Goal: Task Accomplishment & Management: Manage account settings

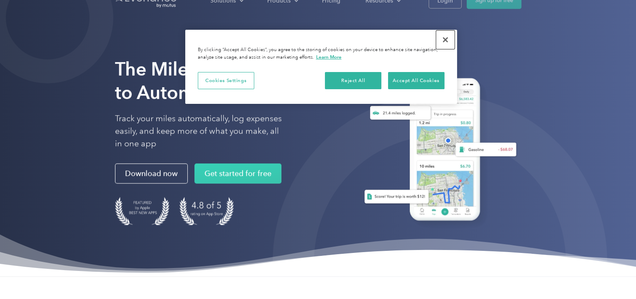
click at [449, 41] on button "Close" at bounding box center [445, 40] width 18 height 18
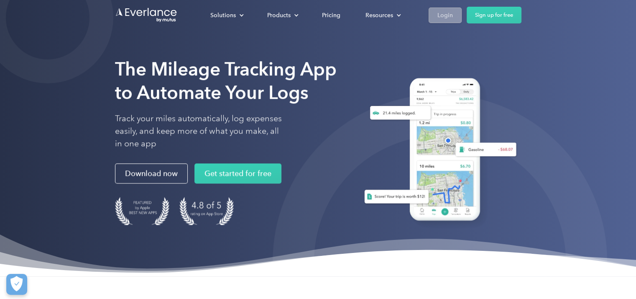
click at [453, 15] on link "Login" at bounding box center [445, 15] width 33 height 15
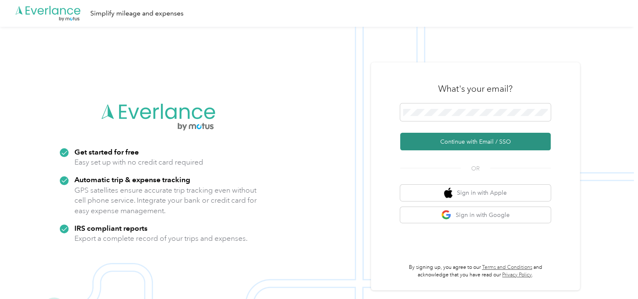
click at [469, 144] on button "Continue with Email / SSO" at bounding box center [475, 142] width 151 height 18
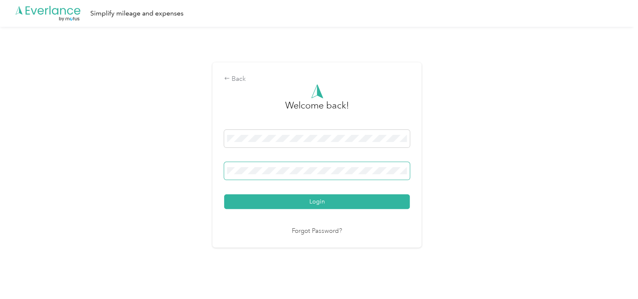
click at [224, 194] on button "Login" at bounding box center [317, 201] width 186 height 15
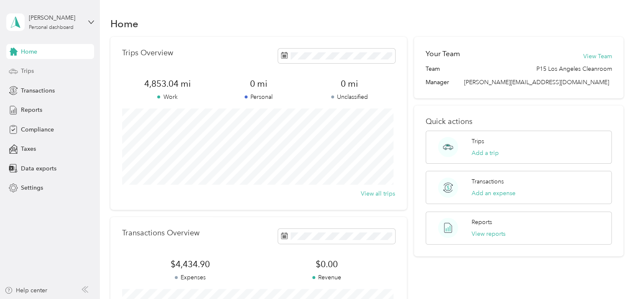
click at [36, 74] on div "Trips" at bounding box center [50, 71] width 88 height 15
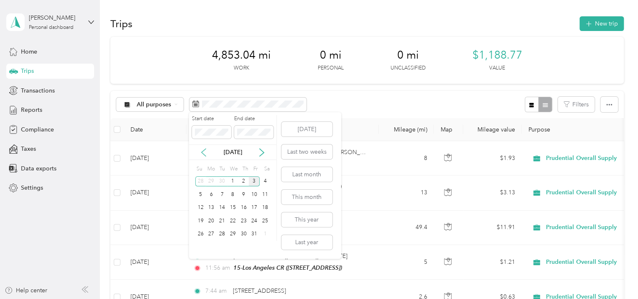
click at [202, 155] on icon at bounding box center [204, 152] width 8 height 8
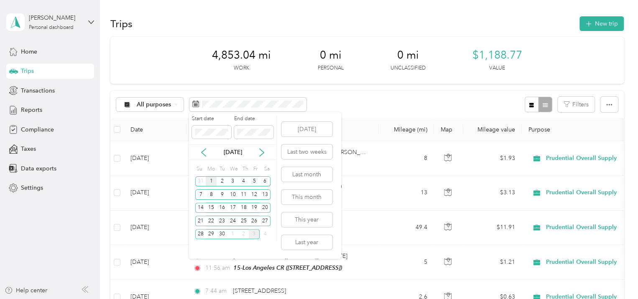
click at [212, 183] on div "1" at bounding box center [211, 181] width 11 height 10
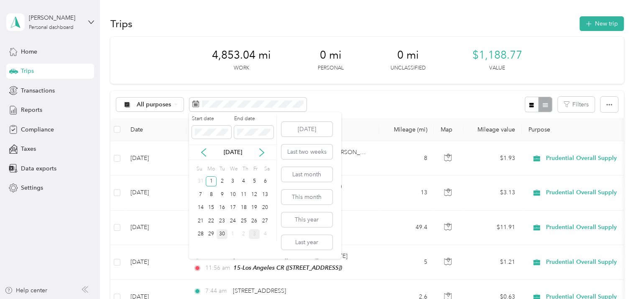
click at [223, 233] on div "30" at bounding box center [222, 234] width 11 height 10
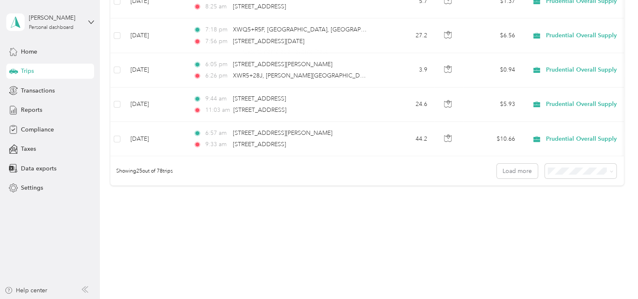
scroll to position [852, 0]
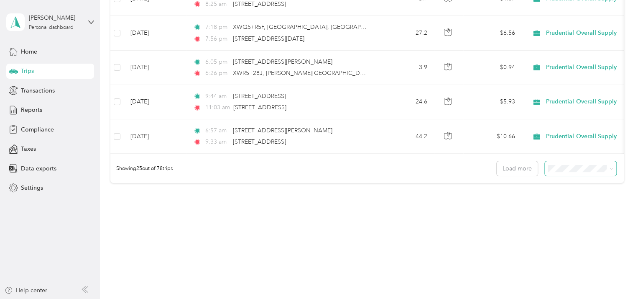
click at [594, 174] on span at bounding box center [581, 168] width 72 height 15
click at [574, 213] on li "100 per load" at bounding box center [579, 211] width 72 height 15
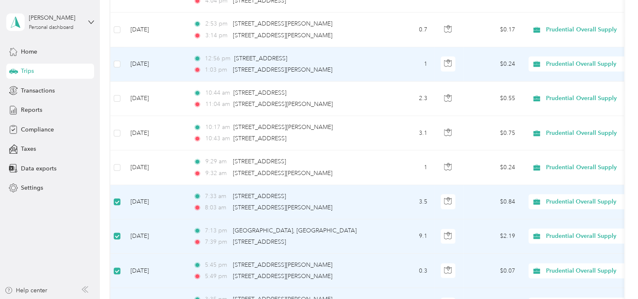
scroll to position [1122, 0]
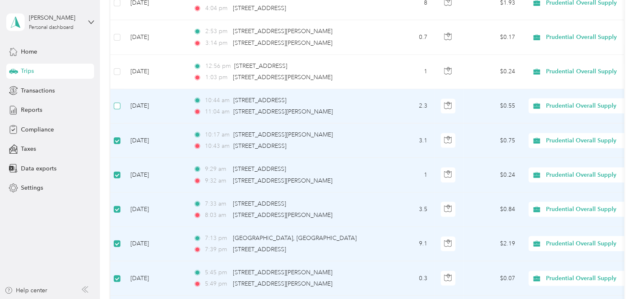
click at [116, 102] on label at bounding box center [117, 105] width 7 height 9
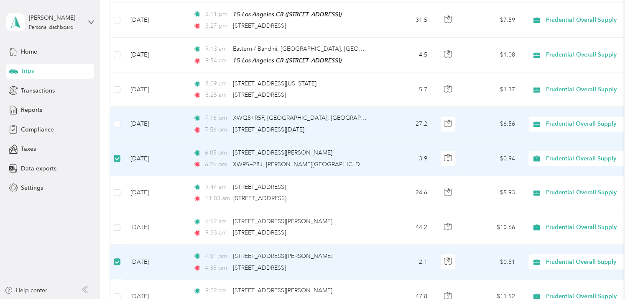
scroll to position [746, 0]
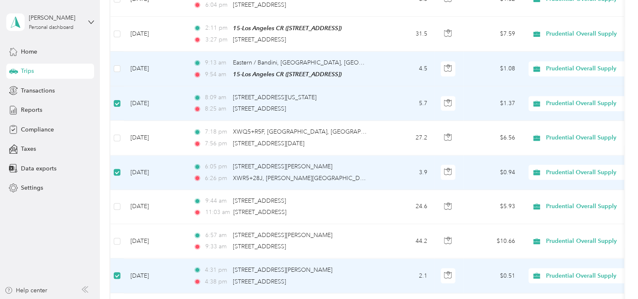
click at [115, 70] on td at bounding box center [116, 68] width 13 height 35
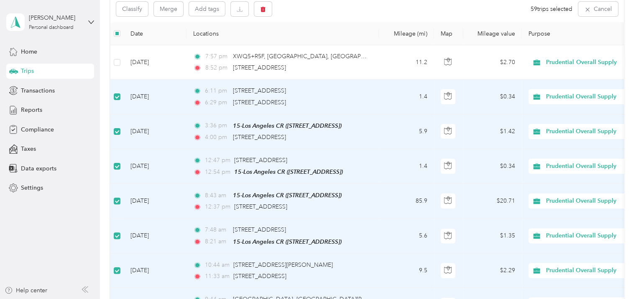
scroll to position [77, 0]
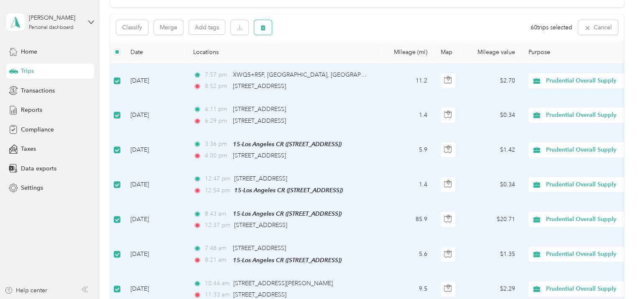
click at [265, 33] on button "button" at bounding box center [263, 27] width 18 height 15
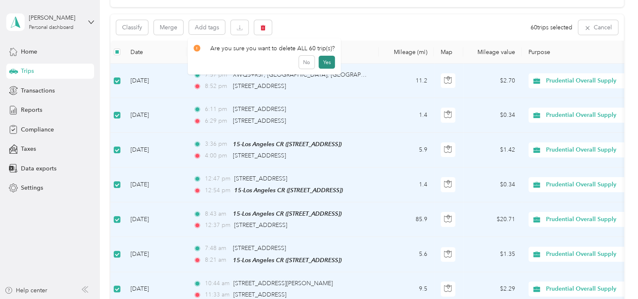
click at [323, 62] on button "Yes" at bounding box center [327, 62] width 16 height 13
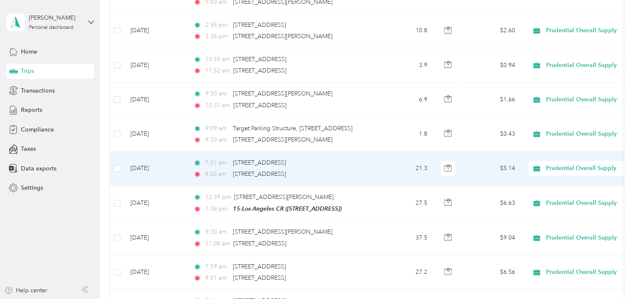
scroll to position [611, 0]
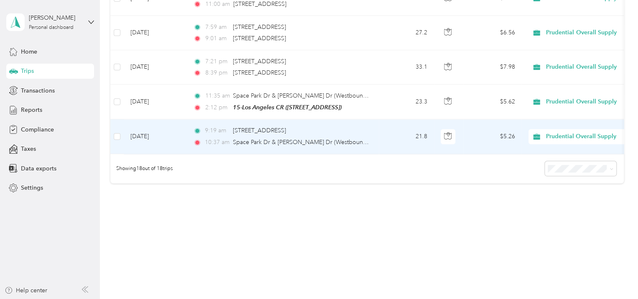
click at [223, 138] on span "10:37 am" at bounding box center [217, 142] width 24 height 9
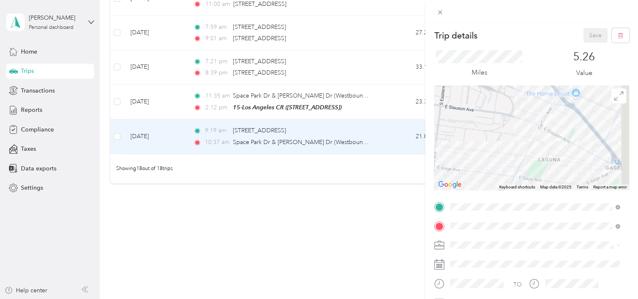
drag, startPoint x: 583, startPoint y: 108, endPoint x: 542, endPoint y: 178, distance: 80.6
click at [542, 178] on div at bounding box center [531, 137] width 195 height 105
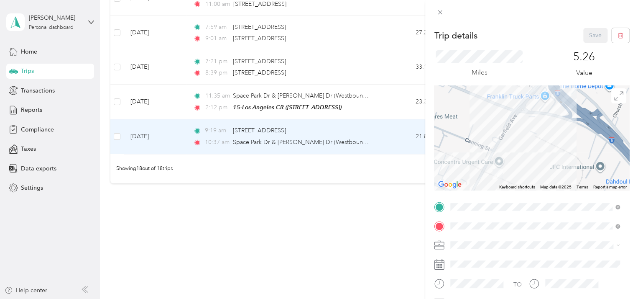
drag, startPoint x: 550, startPoint y: 106, endPoint x: 534, endPoint y: 165, distance: 61.6
click at [534, 165] on div at bounding box center [531, 137] width 195 height 105
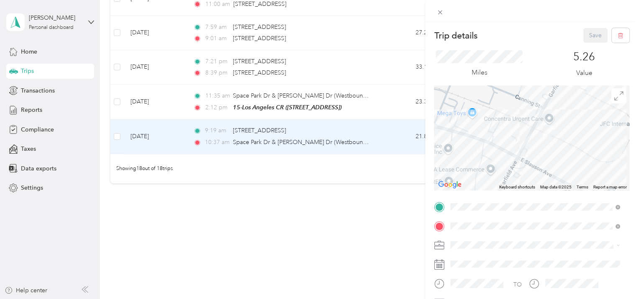
drag, startPoint x: 512, startPoint y: 171, endPoint x: 563, endPoint y: 128, distance: 67.1
click at [563, 128] on div at bounding box center [531, 137] width 195 height 105
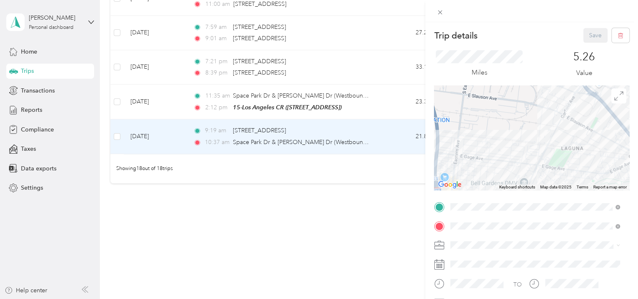
drag, startPoint x: 487, startPoint y: 171, endPoint x: 550, endPoint y: 110, distance: 87.6
click at [541, 117] on div at bounding box center [531, 137] width 195 height 105
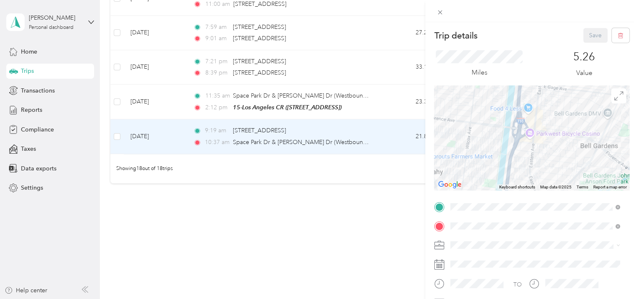
drag, startPoint x: 520, startPoint y: 161, endPoint x: 590, endPoint y: 107, distance: 88.5
click at [588, 107] on div at bounding box center [531, 137] width 195 height 105
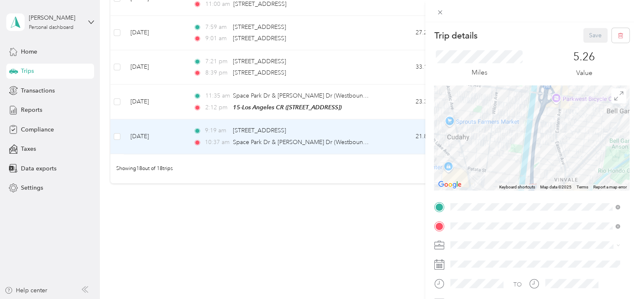
drag, startPoint x: 571, startPoint y: 158, endPoint x: 555, endPoint y: 107, distance: 53.2
click at [554, 108] on div at bounding box center [531, 137] width 195 height 105
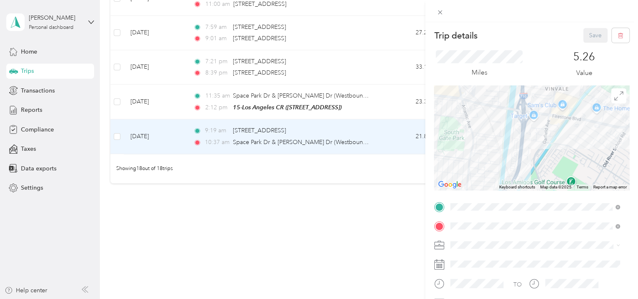
drag, startPoint x: 548, startPoint y: 167, endPoint x: 558, endPoint y: 109, distance: 59.5
click at [557, 112] on div at bounding box center [531, 137] width 195 height 105
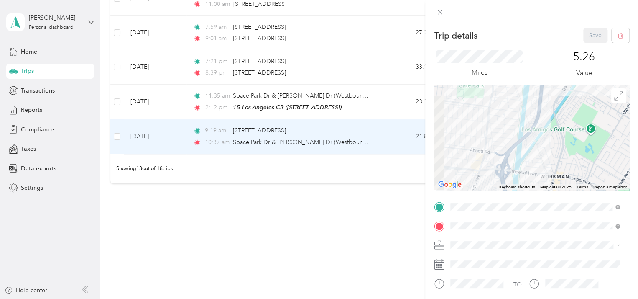
drag, startPoint x: 544, startPoint y: 167, endPoint x: 592, endPoint y: 115, distance: 71.0
click at [592, 115] on div at bounding box center [531, 137] width 195 height 105
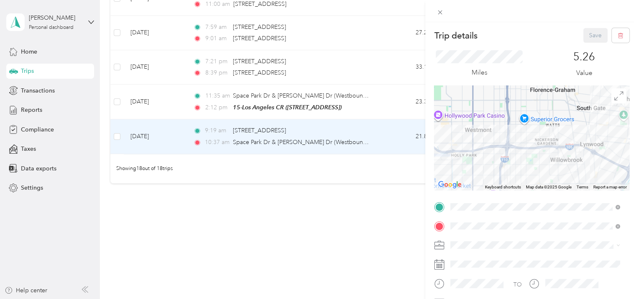
drag, startPoint x: 474, startPoint y: 143, endPoint x: 603, endPoint y: 120, distance: 130.5
click at [602, 121] on div at bounding box center [531, 137] width 195 height 105
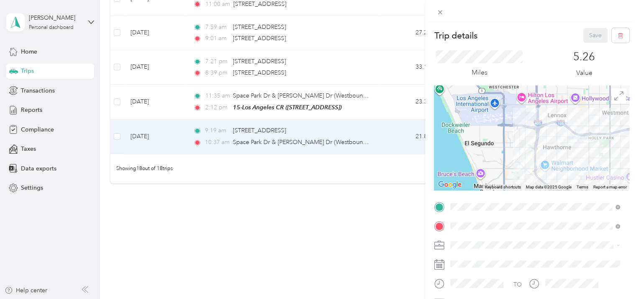
drag, startPoint x: 476, startPoint y: 124, endPoint x: 589, endPoint y: 123, distance: 112.1
click at [587, 123] on div at bounding box center [531, 137] width 195 height 105
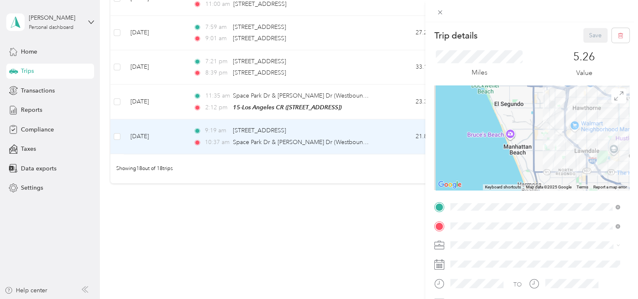
drag, startPoint x: 569, startPoint y: 170, endPoint x: 579, endPoint y: 127, distance: 44.7
click at [582, 129] on div at bounding box center [531, 137] width 195 height 105
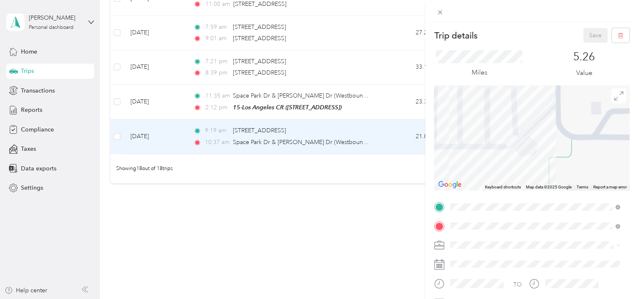
drag, startPoint x: 496, startPoint y: 110, endPoint x: 525, endPoint y: 158, distance: 56.5
click at [525, 158] on div at bounding box center [531, 137] width 195 height 105
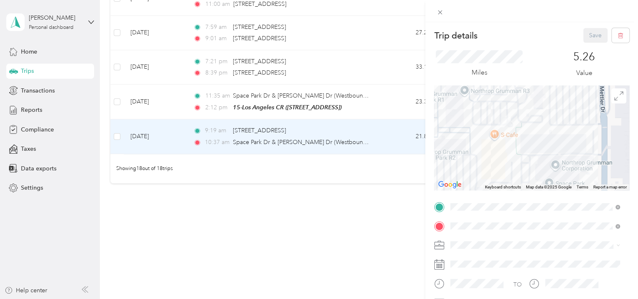
drag, startPoint x: 557, startPoint y: 158, endPoint x: 520, endPoint y: 122, distance: 51.2
click at [520, 122] on div at bounding box center [531, 137] width 195 height 105
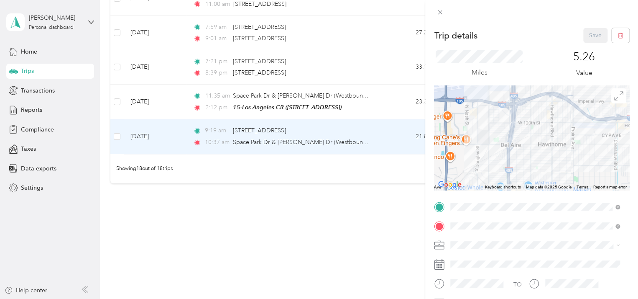
drag, startPoint x: 589, startPoint y: 93, endPoint x: 540, endPoint y: 175, distance: 95.3
click at [540, 175] on div at bounding box center [531, 137] width 195 height 105
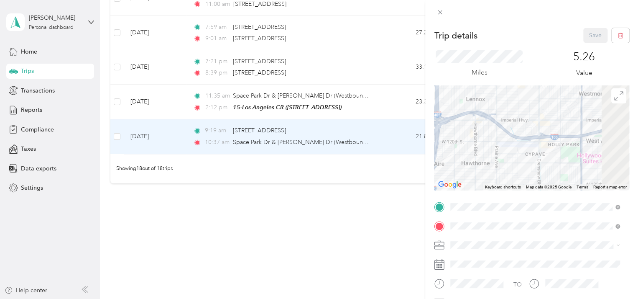
drag, startPoint x: 573, startPoint y: 127, endPoint x: 453, endPoint y: 155, distance: 123.4
click at [456, 153] on div at bounding box center [531, 137] width 195 height 105
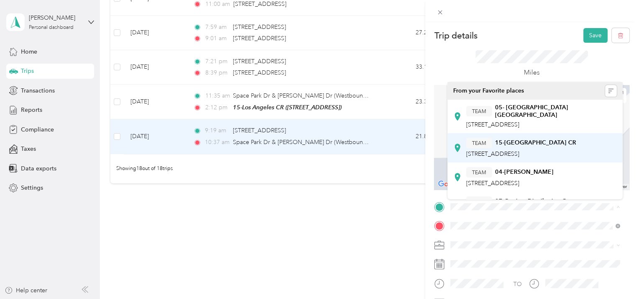
click at [549, 142] on div "TEAM 15-Los Angeles CR" at bounding box center [521, 143] width 110 height 10
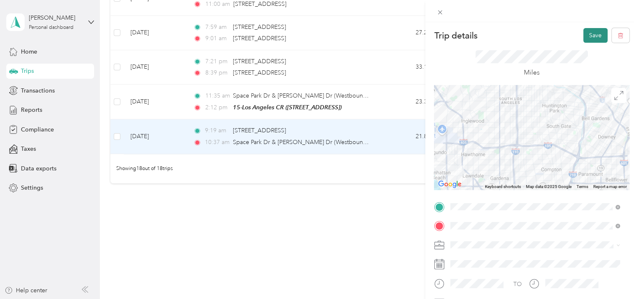
click at [596, 35] on button "Save" at bounding box center [596, 35] width 24 height 15
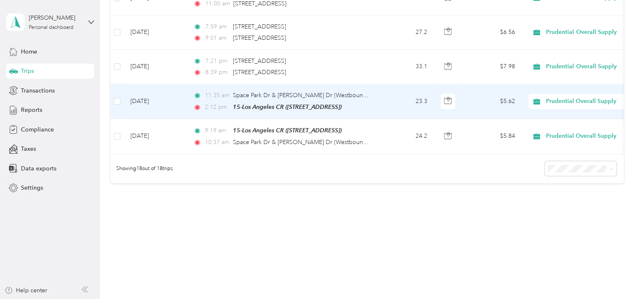
click at [184, 99] on td "[DATE]" at bounding box center [155, 101] width 63 height 35
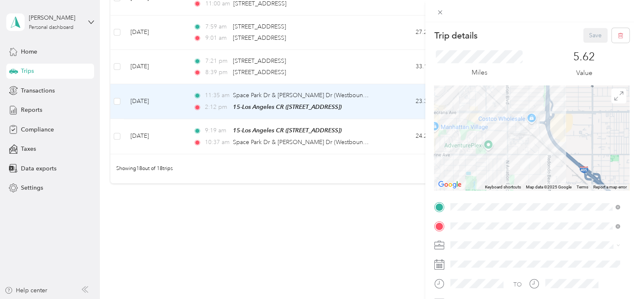
drag, startPoint x: 474, startPoint y: 149, endPoint x: 539, endPoint y: 149, distance: 65.7
click at [539, 149] on div at bounding box center [531, 137] width 195 height 105
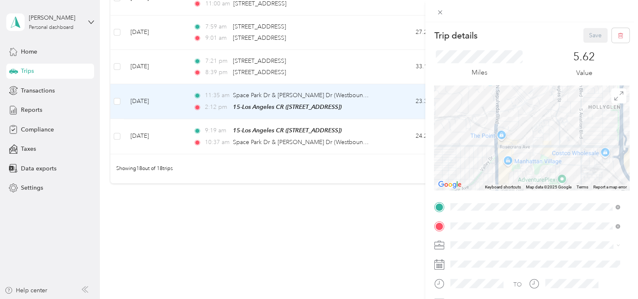
drag, startPoint x: 477, startPoint y: 138, endPoint x: 548, endPoint y: 173, distance: 79.1
click at [548, 173] on div at bounding box center [531, 137] width 195 height 105
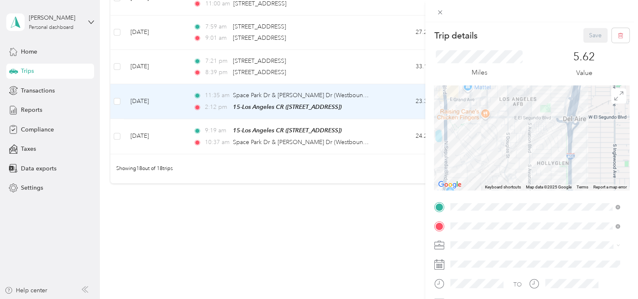
drag, startPoint x: 535, startPoint y: 117, endPoint x: 483, endPoint y: 176, distance: 78.5
click at [483, 176] on div at bounding box center [531, 137] width 195 height 105
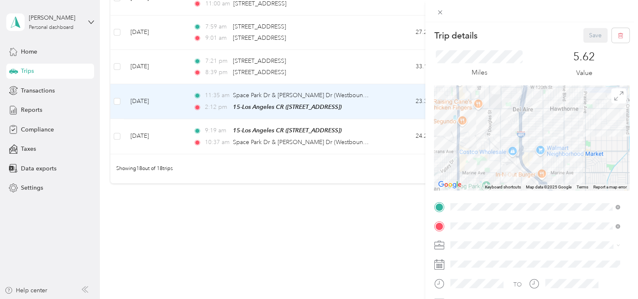
drag, startPoint x: 534, startPoint y: 166, endPoint x: 500, endPoint y: 117, distance: 59.9
click at [500, 117] on div at bounding box center [531, 137] width 195 height 105
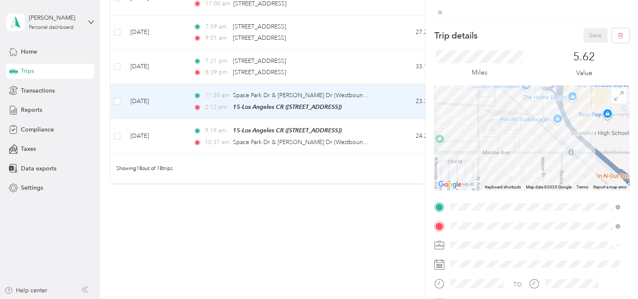
drag, startPoint x: 481, startPoint y: 130, endPoint x: 506, endPoint y: 169, distance: 45.9
click at [506, 169] on div at bounding box center [531, 137] width 195 height 105
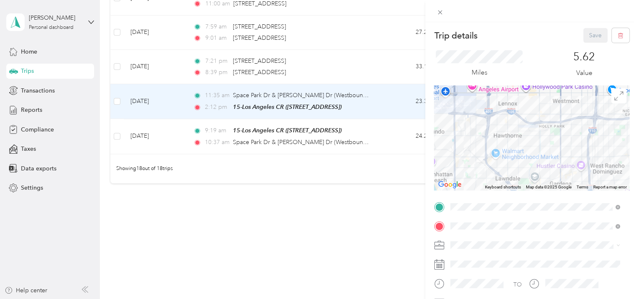
drag, startPoint x: 611, startPoint y: 129, endPoint x: 525, endPoint y: 141, distance: 86.5
click at [525, 141] on div at bounding box center [531, 137] width 195 height 105
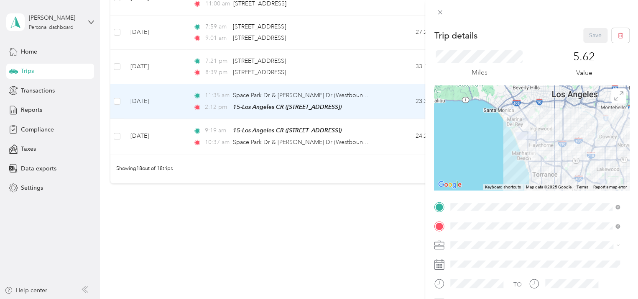
click at [231, 197] on div "Trip details Save This trip cannot be edited because it is either under review,…" at bounding box center [319, 149] width 638 height 299
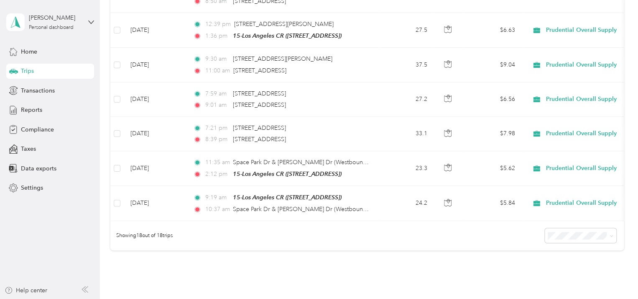
scroll to position [527, 0]
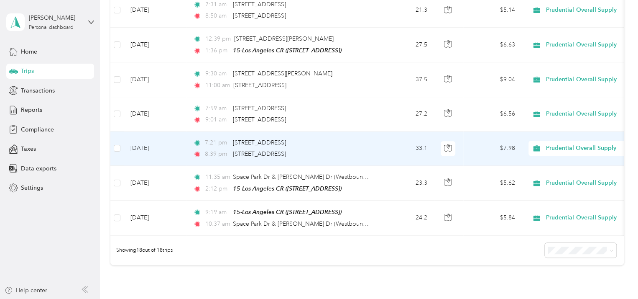
click at [180, 145] on td "[DATE]" at bounding box center [155, 148] width 63 height 34
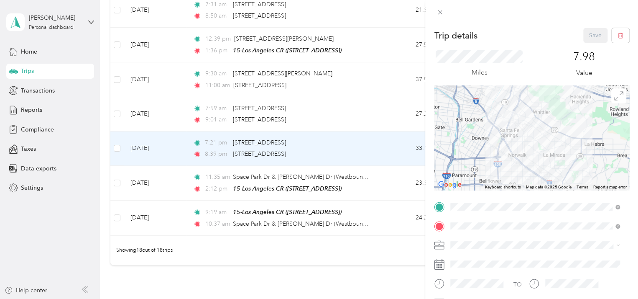
drag, startPoint x: 510, startPoint y: 103, endPoint x: 528, endPoint y: 150, distance: 49.6
click at [528, 150] on div at bounding box center [531, 137] width 195 height 105
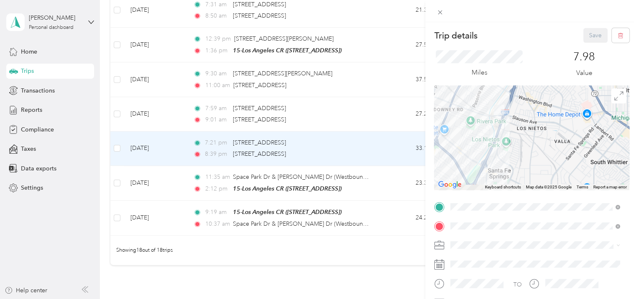
drag, startPoint x: 532, startPoint y: 172, endPoint x: 521, endPoint y: 103, distance: 69.5
click at [521, 103] on div at bounding box center [531, 137] width 195 height 105
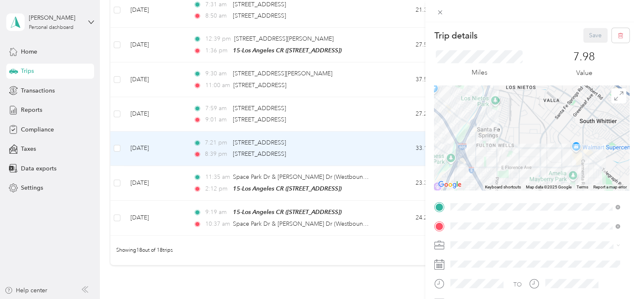
drag, startPoint x: 520, startPoint y: 170, endPoint x: 503, endPoint y: 115, distance: 57.7
click at [504, 117] on div at bounding box center [531, 137] width 195 height 105
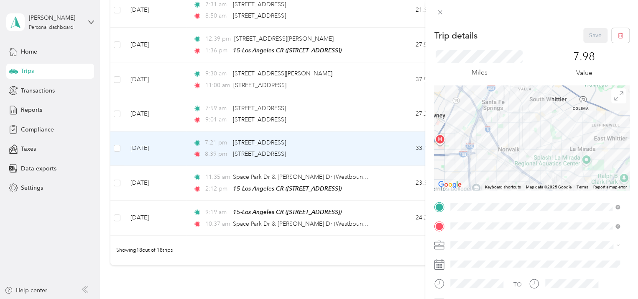
drag, startPoint x: 543, startPoint y: 176, endPoint x: 517, endPoint y: 96, distance: 84.1
click at [519, 100] on div at bounding box center [531, 137] width 195 height 105
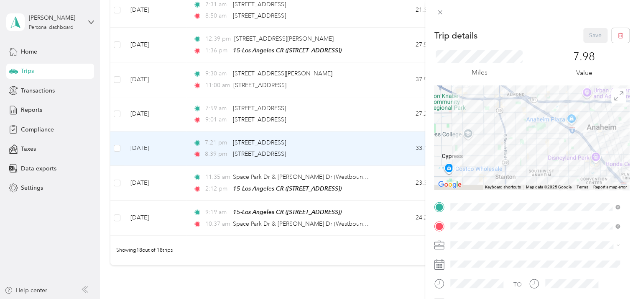
drag, startPoint x: 567, startPoint y: 166, endPoint x: 463, endPoint y: 95, distance: 125.5
click at [479, 101] on div at bounding box center [531, 137] width 195 height 105
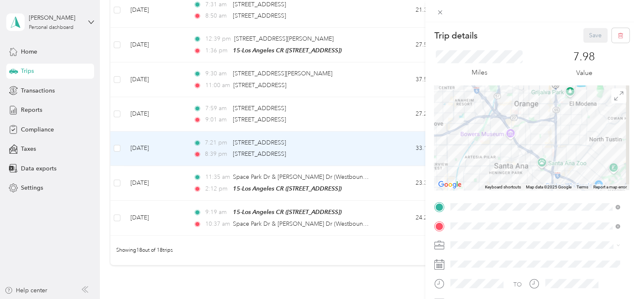
drag, startPoint x: 552, startPoint y: 165, endPoint x: 463, endPoint y: 98, distance: 111.0
click at [464, 98] on div at bounding box center [531, 137] width 195 height 105
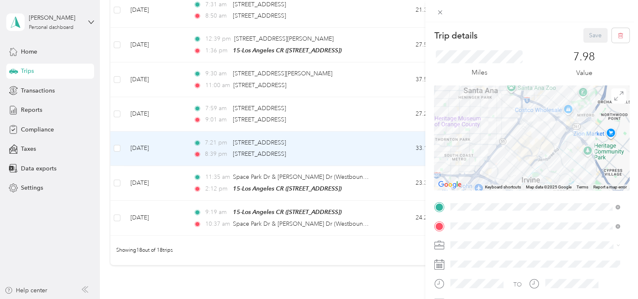
drag, startPoint x: 559, startPoint y: 158, endPoint x: 551, endPoint y: 96, distance: 62.4
click at [551, 96] on div at bounding box center [531, 137] width 195 height 105
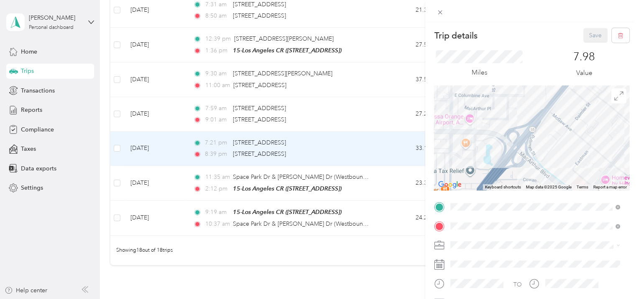
drag, startPoint x: 450, startPoint y: 132, endPoint x: 474, endPoint y: 146, distance: 27.6
click at [474, 146] on div at bounding box center [531, 137] width 195 height 105
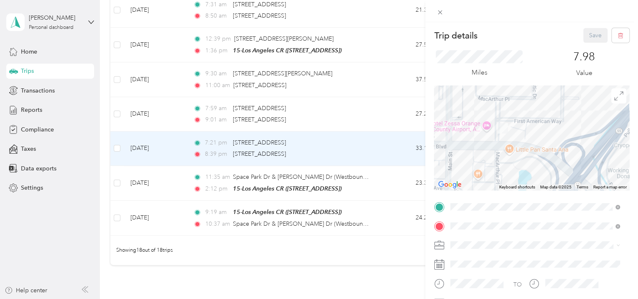
drag, startPoint x: 471, startPoint y: 130, endPoint x: 490, endPoint y: 151, distance: 28.4
click at [490, 151] on div at bounding box center [531, 137] width 195 height 105
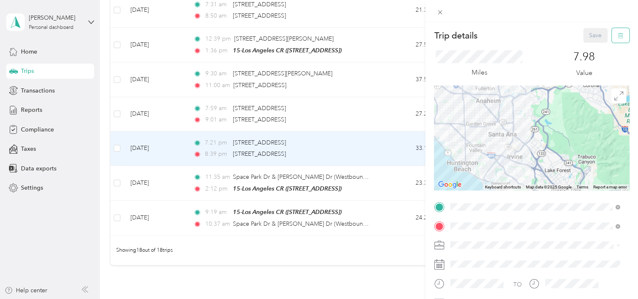
click at [612, 38] on button "button" at bounding box center [621, 35] width 18 height 15
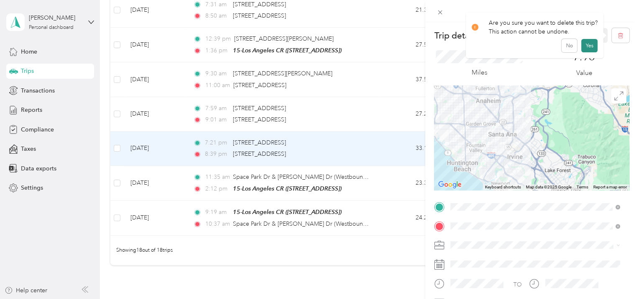
click at [587, 46] on button "Yes" at bounding box center [589, 45] width 16 height 13
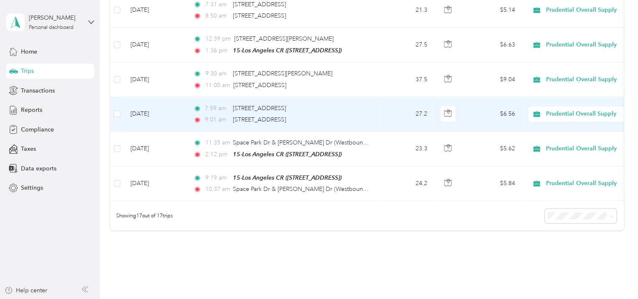
click at [154, 115] on td "[DATE]" at bounding box center [155, 114] width 63 height 34
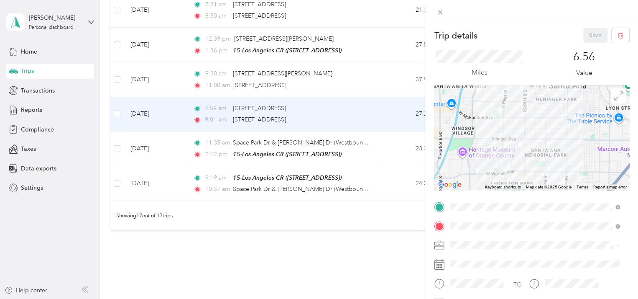
drag, startPoint x: 567, startPoint y: 158, endPoint x: 535, endPoint y: 102, distance: 64.3
click at [535, 102] on div at bounding box center [531, 137] width 195 height 105
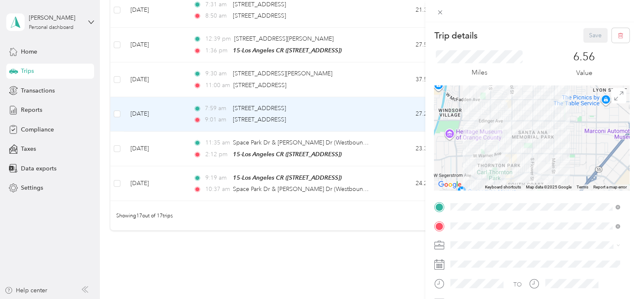
drag, startPoint x: 543, startPoint y: 159, endPoint x: 537, endPoint y: 107, distance: 51.8
click at [537, 108] on div at bounding box center [531, 137] width 195 height 105
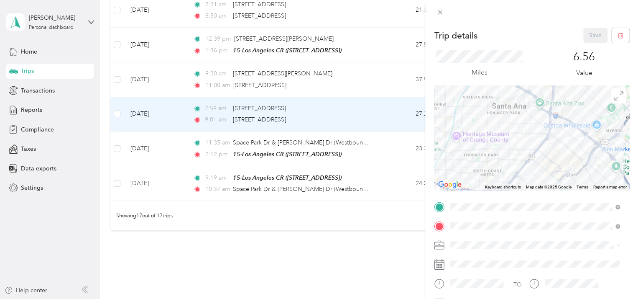
drag, startPoint x: 495, startPoint y: 91, endPoint x: 499, endPoint y: 164, distance: 72.9
click at [499, 161] on div at bounding box center [531, 137] width 195 height 105
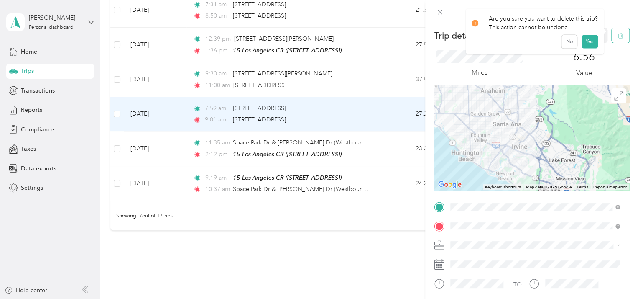
click at [619, 34] on button "button" at bounding box center [621, 35] width 18 height 15
click at [591, 44] on button "Yes" at bounding box center [589, 45] width 16 height 13
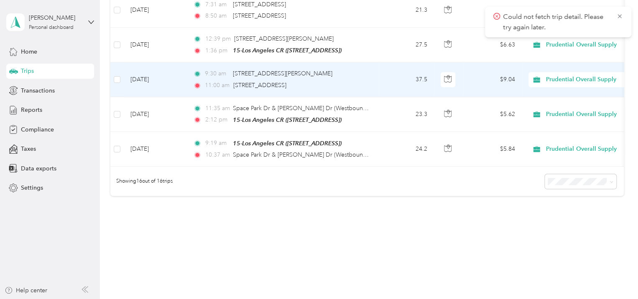
click at [177, 73] on td "[DATE]" at bounding box center [155, 79] width 63 height 34
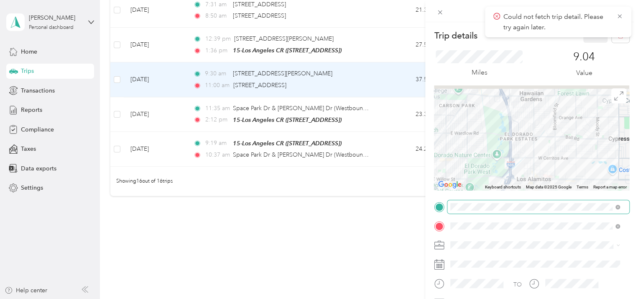
drag, startPoint x: 495, startPoint y: 98, endPoint x: 523, endPoint y: 201, distance: 106.5
click at [523, 201] on div "Trip details Save This trip cannot be edited because it is either under review,…" at bounding box center [531, 215] width 195 height 374
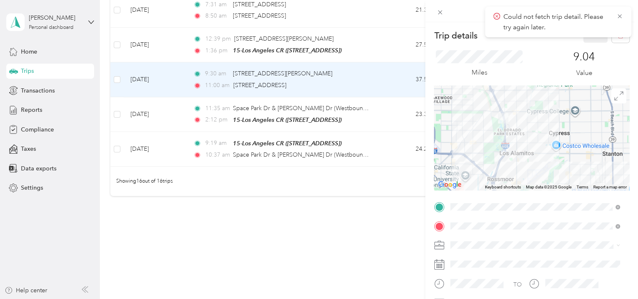
drag, startPoint x: 525, startPoint y: 175, endPoint x: 519, endPoint y: 105, distance: 70.5
click at [519, 106] on div at bounding box center [531, 137] width 195 height 105
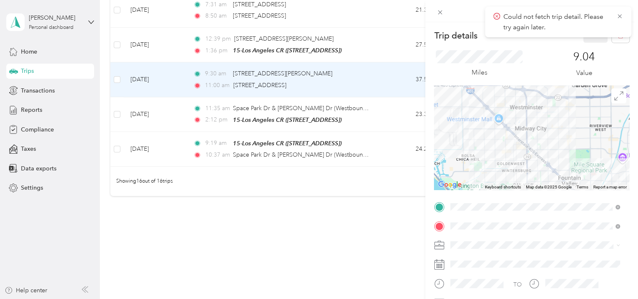
drag, startPoint x: 571, startPoint y: 154, endPoint x: 479, endPoint y: 92, distance: 110.8
click at [480, 92] on div at bounding box center [531, 137] width 195 height 105
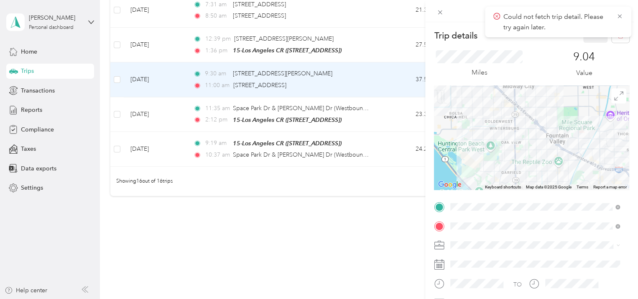
drag, startPoint x: 532, startPoint y: 168, endPoint x: 530, endPoint y: 118, distance: 50.6
click at [530, 118] on div at bounding box center [531, 137] width 195 height 105
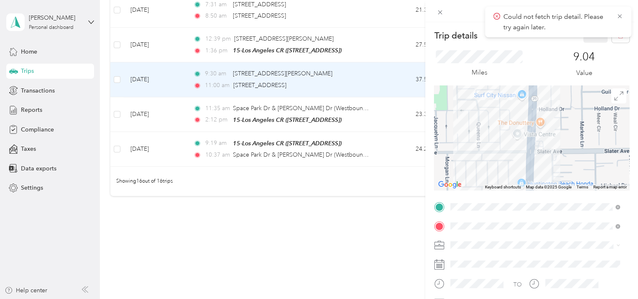
drag, startPoint x: 525, startPoint y: 113, endPoint x: 512, endPoint y: 149, distance: 38.8
click at [511, 152] on div at bounding box center [531, 137] width 195 height 105
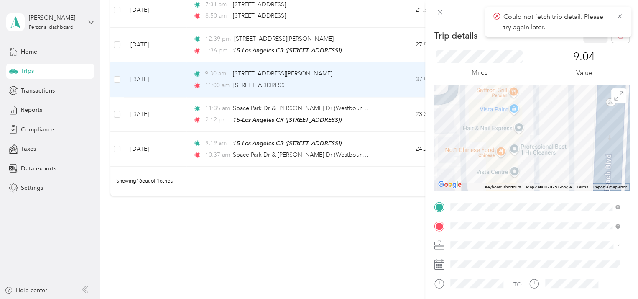
drag, startPoint x: 553, startPoint y: 145, endPoint x: 555, endPoint y: 177, distance: 31.4
click at [555, 177] on div at bounding box center [531, 137] width 195 height 105
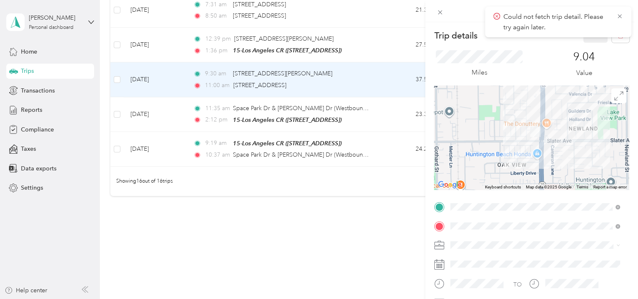
drag, startPoint x: 527, startPoint y: 174, endPoint x: 520, endPoint y: 128, distance: 45.7
click at [520, 128] on div at bounding box center [531, 137] width 195 height 105
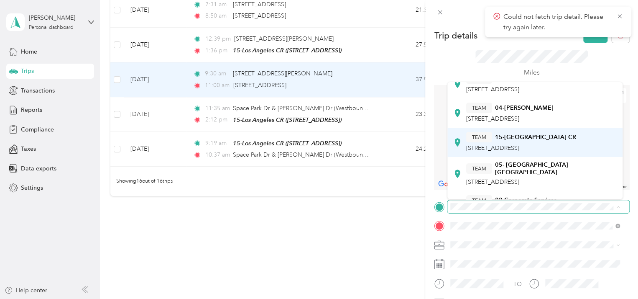
scroll to position [42, 0]
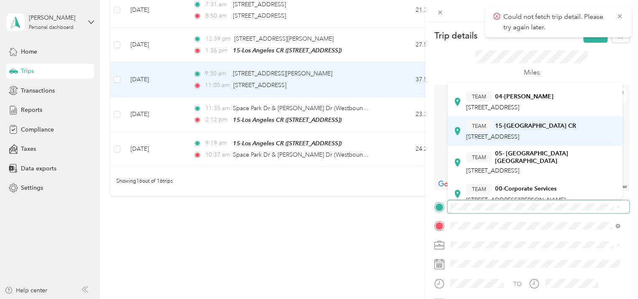
click at [520, 137] on span "[STREET_ADDRESS]" at bounding box center [492, 136] width 53 height 7
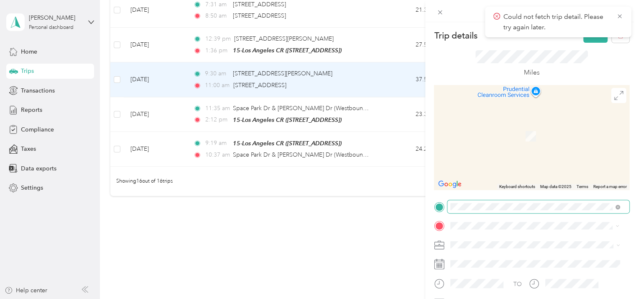
click at [516, 128] on span "[STREET_ADDRESS][PERSON_NAME][US_STATE]" at bounding box center [531, 124] width 130 height 8
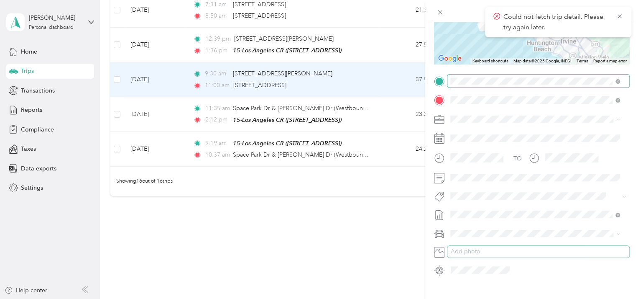
scroll to position [84, 0]
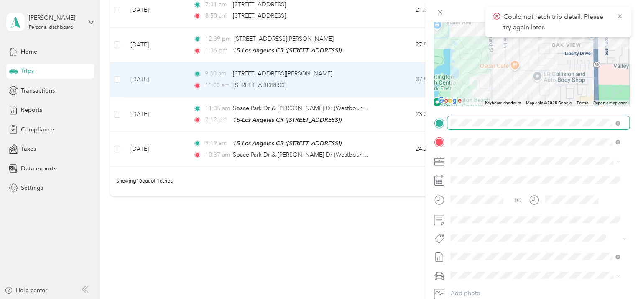
drag, startPoint x: 513, startPoint y: 54, endPoint x: 542, endPoint y: 97, distance: 51.9
click at [544, 99] on div at bounding box center [531, 53] width 195 height 105
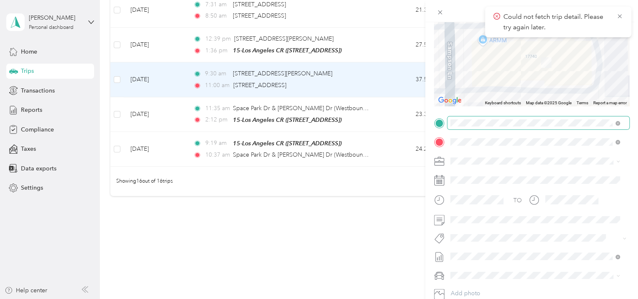
drag, startPoint x: 525, startPoint y: 74, endPoint x: 534, endPoint y: 114, distance: 40.6
click at [534, 114] on div "Trip details Save This trip cannot be edited because it is either under review,…" at bounding box center [531, 131] width 195 height 374
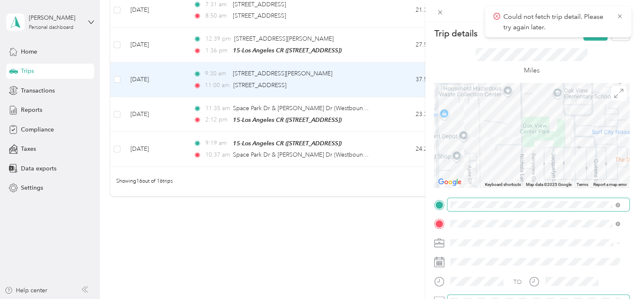
scroll to position [0, 0]
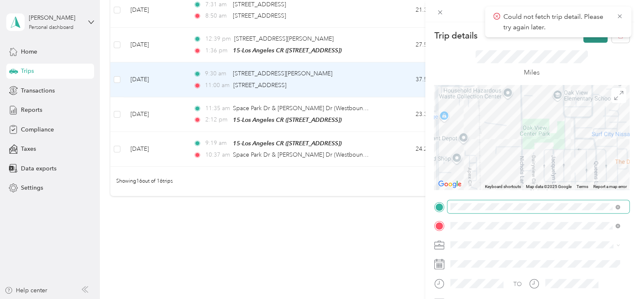
click at [591, 41] on button "Save" at bounding box center [596, 35] width 24 height 15
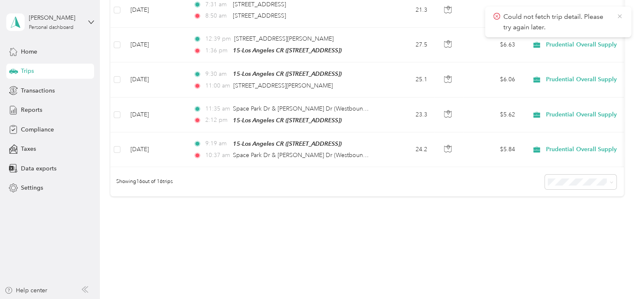
click at [619, 15] on icon at bounding box center [620, 17] width 7 height 8
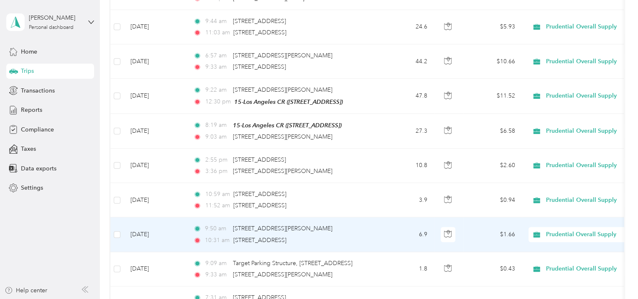
scroll to position [444, 0]
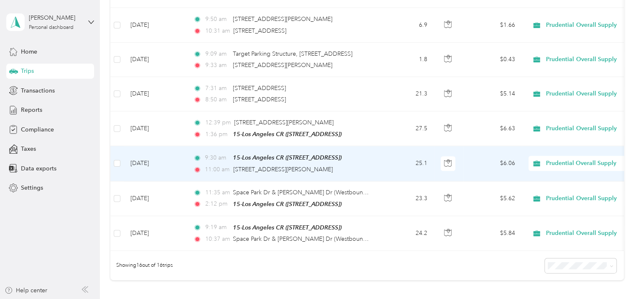
click at [374, 162] on td "9:30 am 15-[GEOGRAPHIC_DATA] CR ([STREET_ADDRESS]) 11:00 am [STREET_ADDRESS][PE…" at bounding box center [283, 163] width 192 height 35
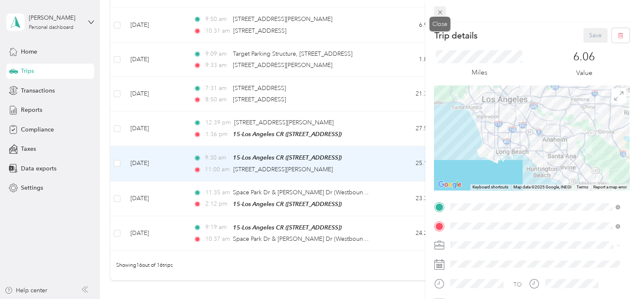
click at [435, 13] on span at bounding box center [440, 12] width 12 height 12
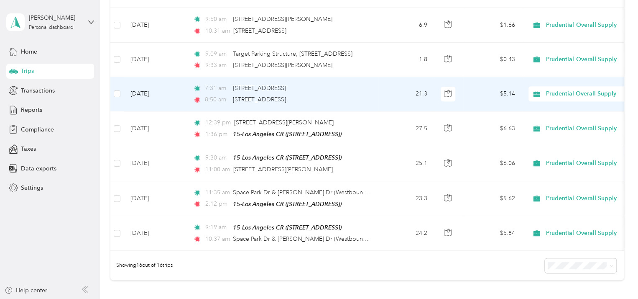
click at [235, 91] on div "7:31 am [STREET_ADDRESS] 8:50 am [STREET_ADDRESS]" at bounding box center [281, 94] width 176 height 20
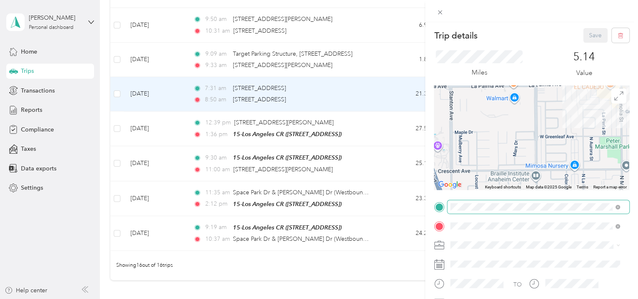
drag, startPoint x: 523, startPoint y: 101, endPoint x: 556, endPoint y: 202, distance: 106.5
click at [556, 202] on div "Trip details Save This trip cannot be edited because it is either under review,…" at bounding box center [531, 215] width 195 height 374
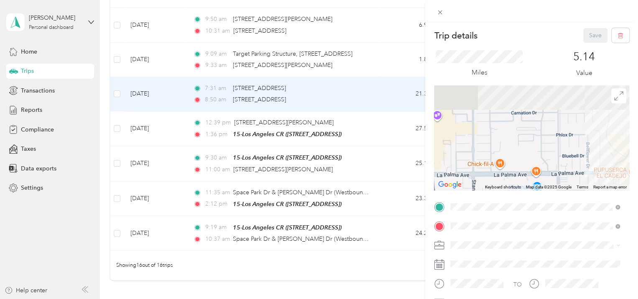
drag, startPoint x: 546, startPoint y: 107, endPoint x: 554, endPoint y: 199, distance: 92.4
click at [554, 199] on div "Trip details Save This trip cannot be edited because it is either under review,…" at bounding box center [531, 215] width 195 height 374
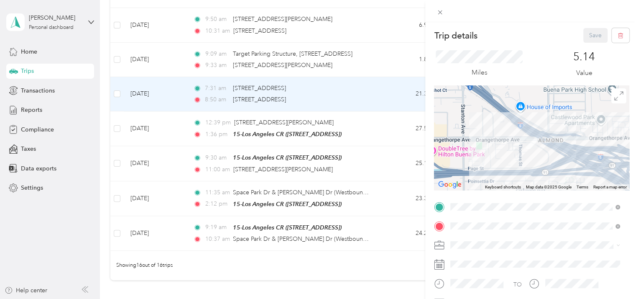
drag, startPoint x: 564, startPoint y: 125, endPoint x: 548, endPoint y: 182, distance: 59.6
click at [548, 183] on div at bounding box center [531, 137] width 195 height 105
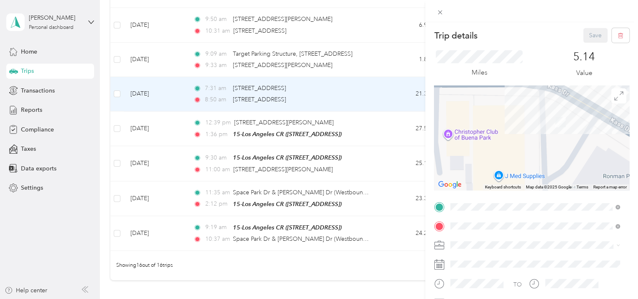
drag, startPoint x: 505, startPoint y: 98, endPoint x: 578, endPoint y: 156, distance: 93.5
click at [578, 156] on div at bounding box center [531, 137] width 195 height 105
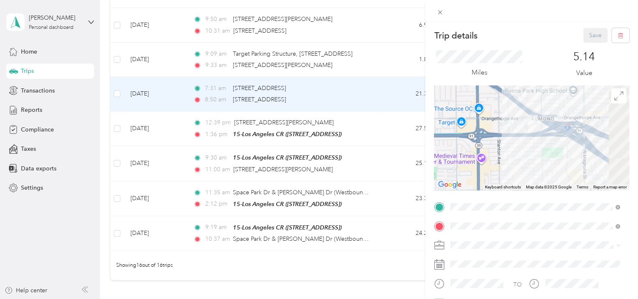
drag, startPoint x: 607, startPoint y: 179, endPoint x: 465, endPoint y: 84, distance: 170.5
click at [465, 84] on div "Trip details Save This trip cannot be edited because it is either under review,…" at bounding box center [531, 215] width 195 height 374
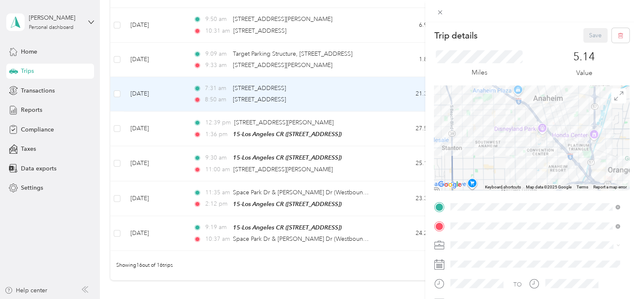
drag, startPoint x: 582, startPoint y: 176, endPoint x: 529, endPoint y: 102, distance: 90.9
click at [532, 106] on div at bounding box center [531, 137] width 195 height 105
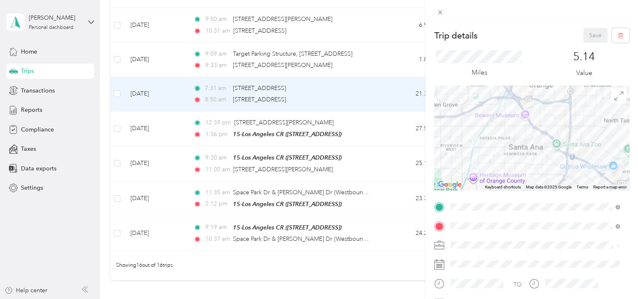
drag, startPoint x: 586, startPoint y: 168, endPoint x: 530, endPoint y: 102, distance: 86.1
click at [530, 103] on div at bounding box center [531, 137] width 195 height 105
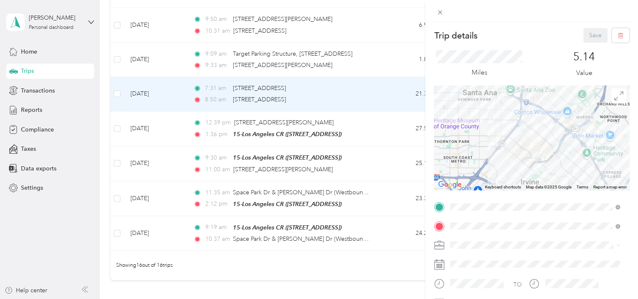
drag, startPoint x: 589, startPoint y: 148, endPoint x: 540, endPoint y: 91, distance: 75.4
click at [545, 95] on div at bounding box center [531, 137] width 195 height 105
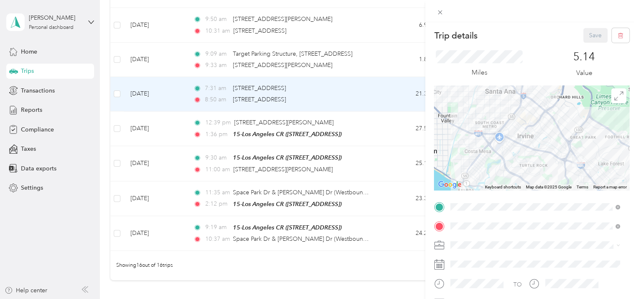
drag, startPoint x: 557, startPoint y: 157, endPoint x: 505, endPoint y: 121, distance: 62.5
click at [505, 121] on div at bounding box center [531, 137] width 195 height 105
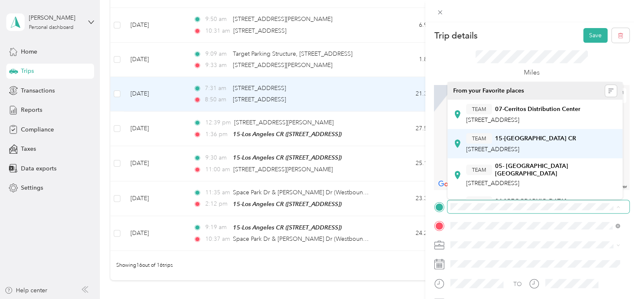
click at [508, 145] on div "TEAM 15-[GEOGRAPHIC_DATA] CR [STREET_ADDRESS]" at bounding box center [521, 143] width 110 height 20
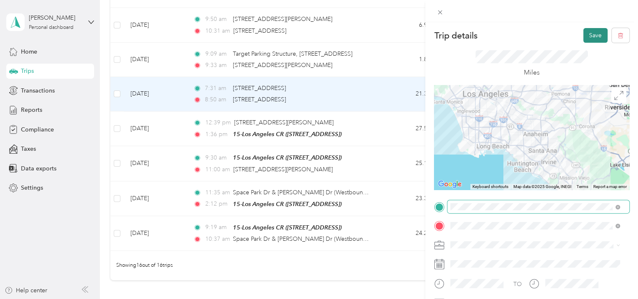
click at [588, 38] on button "Save" at bounding box center [596, 35] width 24 height 15
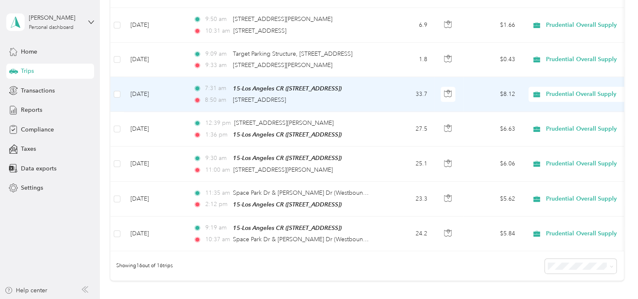
click at [384, 98] on td "33.7" at bounding box center [406, 94] width 55 height 35
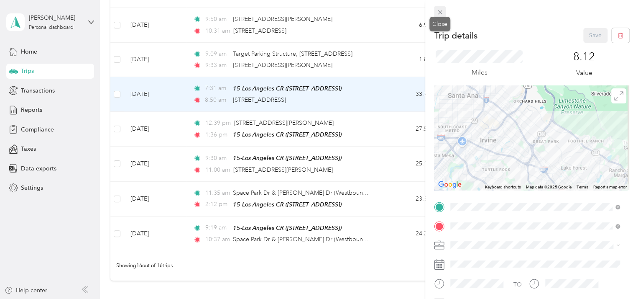
click at [440, 13] on icon at bounding box center [440, 12] width 7 height 7
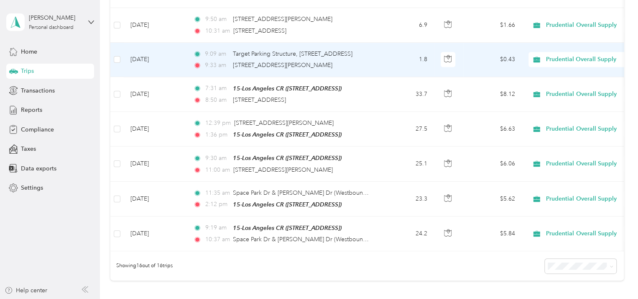
click at [375, 62] on td "9:09 am Target Parking Structure, [STREET_ADDRESS] 9:33 am [STREET_ADDRESS][PER…" at bounding box center [283, 60] width 192 height 34
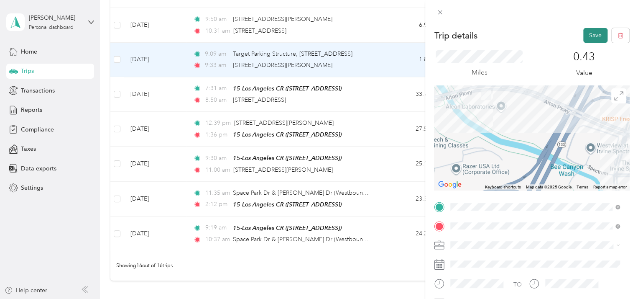
click at [587, 38] on button "Save" at bounding box center [596, 35] width 24 height 15
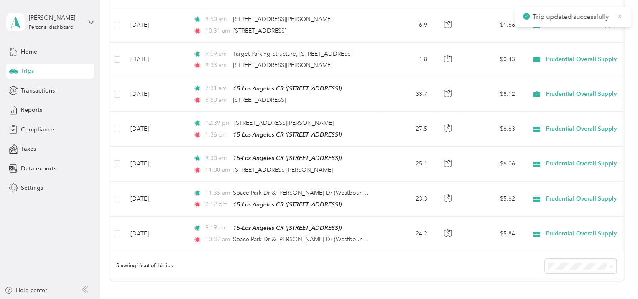
click at [620, 17] on icon at bounding box center [620, 16] width 4 height 4
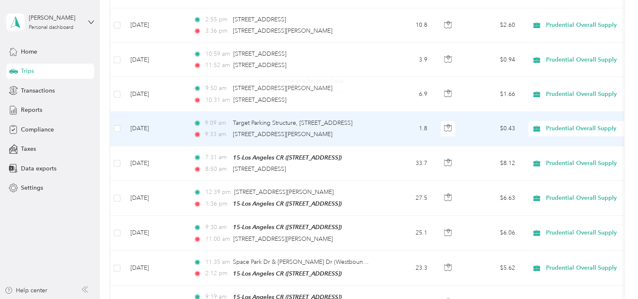
scroll to position [360, 0]
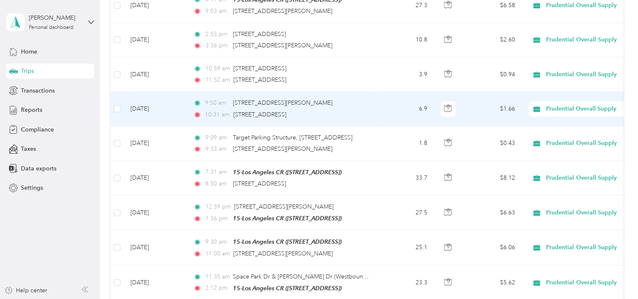
click at [374, 110] on td "9:50 am [STREET_ADDRESS][PERSON_NAME] 10:31 am [STREET_ADDRESS]" at bounding box center [283, 109] width 192 height 34
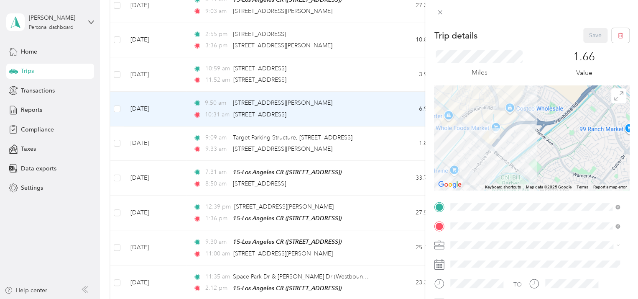
drag, startPoint x: 503, startPoint y: 96, endPoint x: 524, endPoint y: 180, distance: 86.5
click at [524, 180] on div at bounding box center [531, 137] width 195 height 105
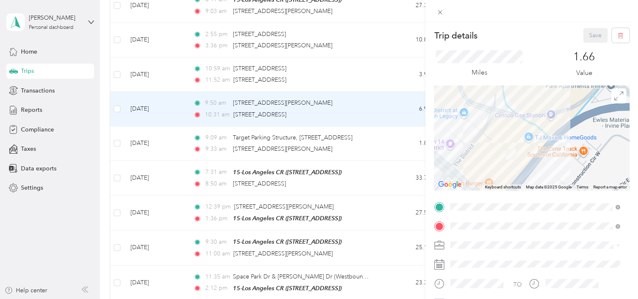
drag, startPoint x: 511, startPoint y: 121, endPoint x: 523, endPoint y: 108, distance: 18.0
click at [523, 108] on div at bounding box center [531, 137] width 195 height 105
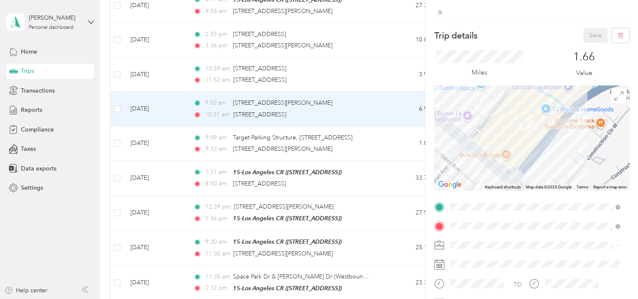
drag, startPoint x: 517, startPoint y: 108, endPoint x: 535, endPoint y: 98, distance: 20.2
click at [535, 98] on div at bounding box center [531, 137] width 195 height 105
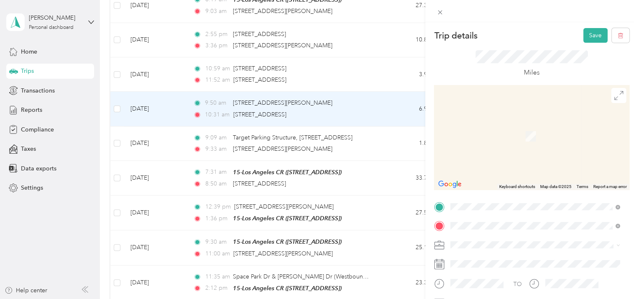
click at [519, 130] on div "[STREET_ADDRESS][US_STATE]" at bounding box center [535, 123] width 164 height 11
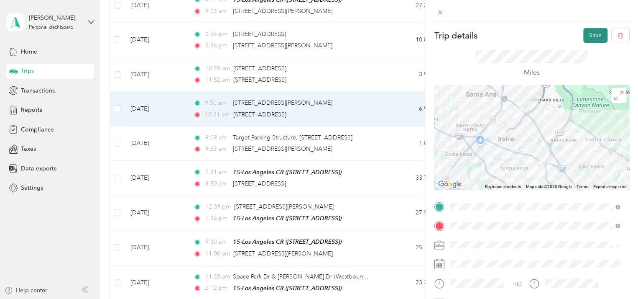
click at [591, 35] on button "Save" at bounding box center [596, 35] width 24 height 15
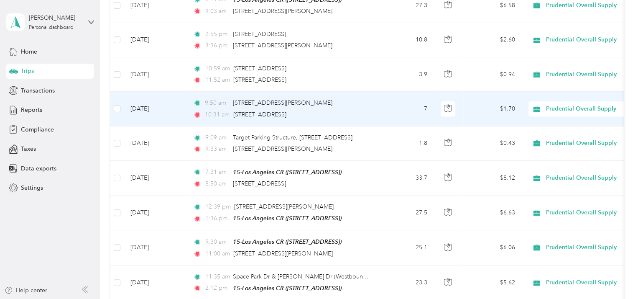
scroll to position [318, 0]
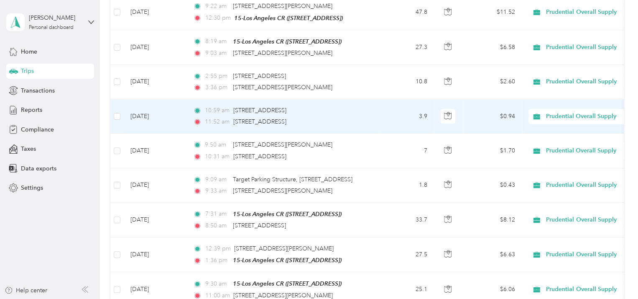
click at [350, 110] on div "10:59 am [STREET_ADDRESS]" at bounding box center [281, 110] width 176 height 9
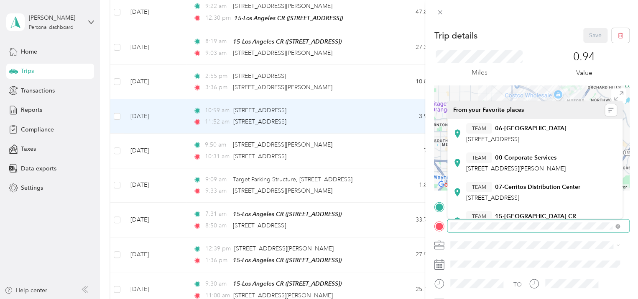
click at [422, 228] on div "Trip details Save This trip cannot be edited because it is either under review,…" at bounding box center [319, 149] width 638 height 299
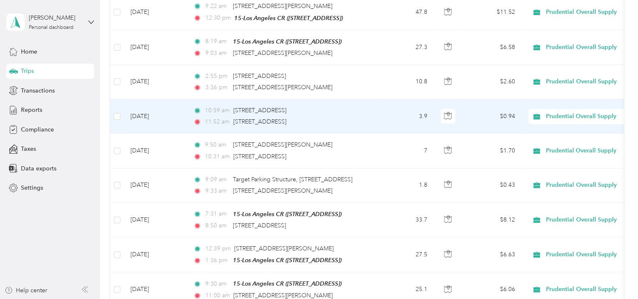
click at [365, 109] on div "10:59 am [STREET_ADDRESS]" at bounding box center [281, 110] width 176 height 9
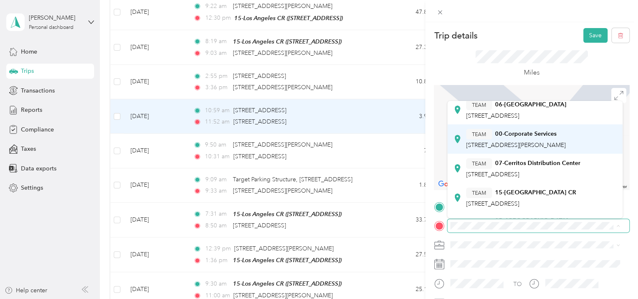
scroll to position [42, 0]
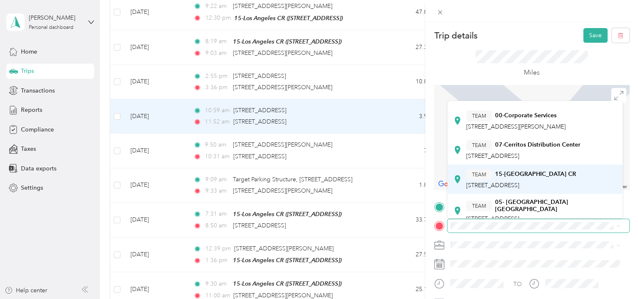
click at [524, 179] on div "TEAM 15-Los Angeles CR" at bounding box center [521, 174] width 110 height 10
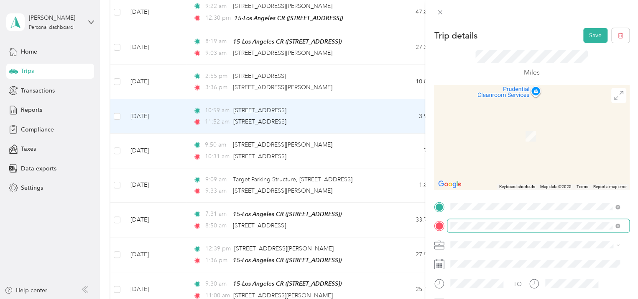
click at [582, 65] on div "Miles" at bounding box center [532, 64] width 113 height 28
click at [515, 117] on span "[STREET_ADDRESS][US_STATE]" at bounding box center [508, 114] width 84 height 8
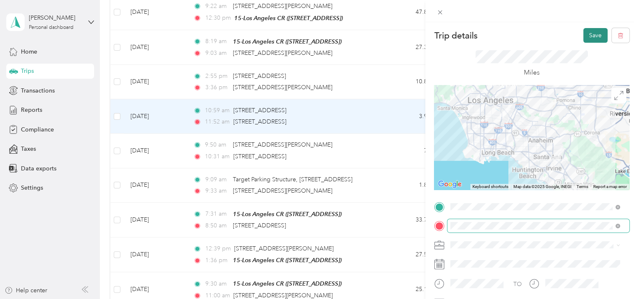
click at [589, 37] on button "Save" at bounding box center [596, 35] width 24 height 15
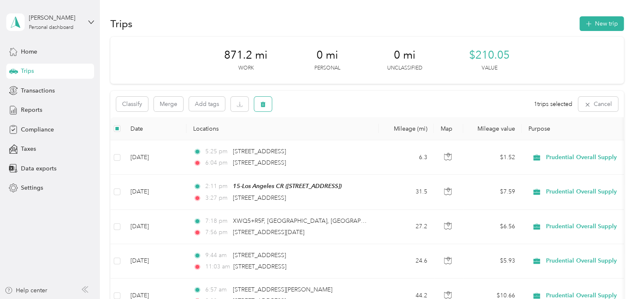
click at [263, 106] on icon "button" at bounding box center [263, 104] width 5 height 5
click at [320, 136] on button "Yes" at bounding box center [325, 138] width 16 height 13
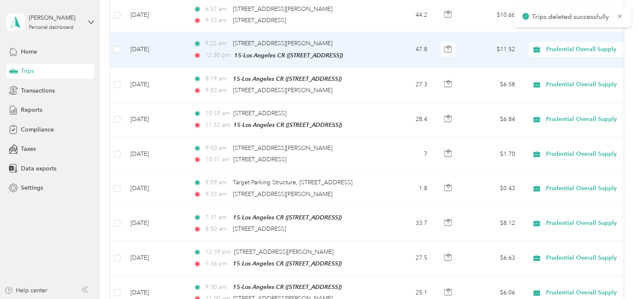
scroll to position [293, 0]
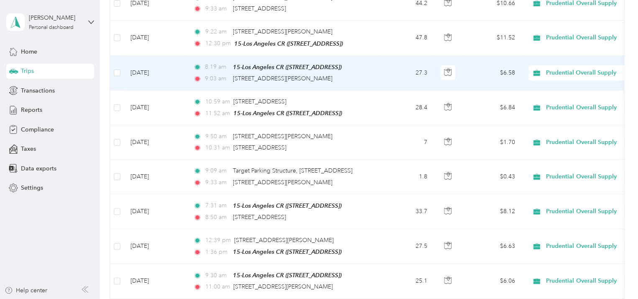
click at [371, 72] on td "8:19 am 15-[GEOGRAPHIC_DATA] CR ([STREET_ADDRESS]) 9:03 am [STREET_ADDRESS][PER…" at bounding box center [283, 73] width 192 height 35
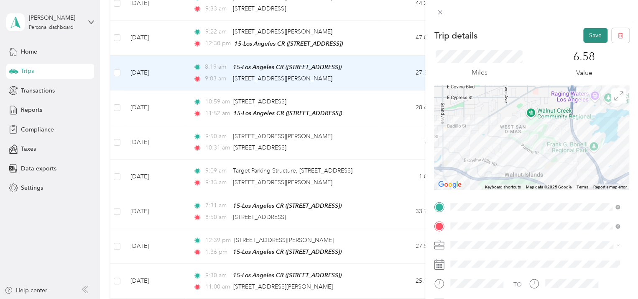
click at [585, 34] on button "Save" at bounding box center [596, 35] width 24 height 15
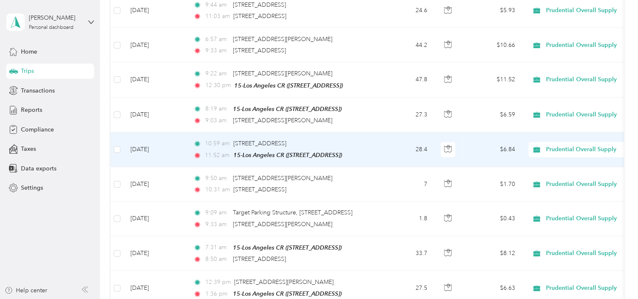
scroll to position [209, 0]
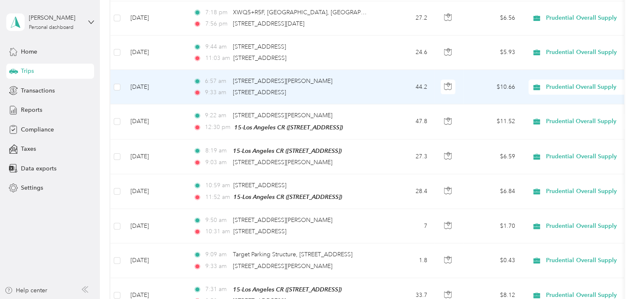
click at [180, 91] on td "[DATE]" at bounding box center [155, 87] width 63 height 34
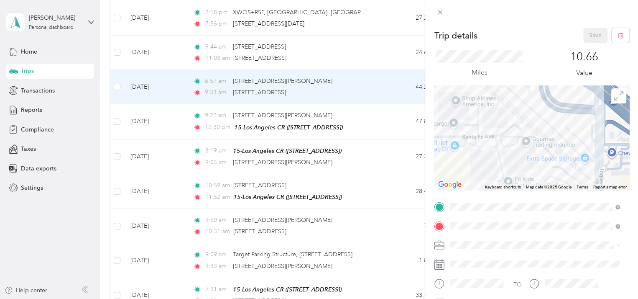
drag, startPoint x: 490, startPoint y: 108, endPoint x: 482, endPoint y: 170, distance: 62.9
click at [481, 170] on div at bounding box center [531, 137] width 195 height 105
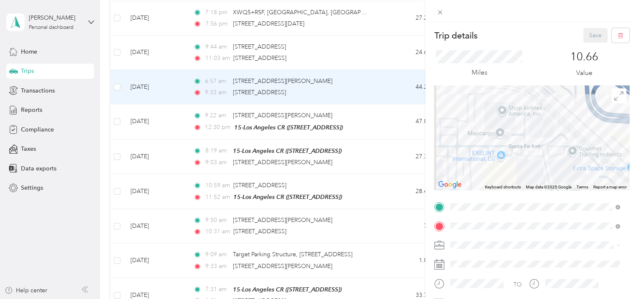
drag, startPoint x: 464, startPoint y: 164, endPoint x: 507, endPoint y: 172, distance: 43.5
click at [507, 172] on div at bounding box center [531, 137] width 195 height 105
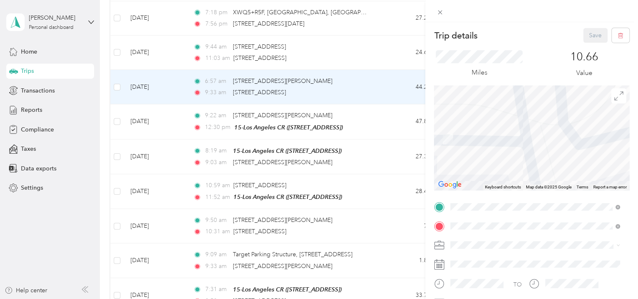
drag, startPoint x: 528, startPoint y: 143, endPoint x: 478, endPoint y: 147, distance: 49.9
click at [478, 147] on div at bounding box center [531, 137] width 195 height 105
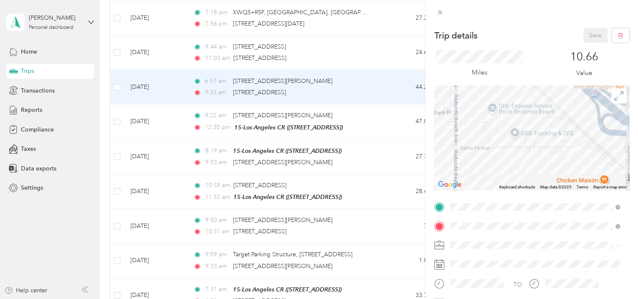
drag, startPoint x: 458, startPoint y: 172, endPoint x: 551, endPoint y: 162, distance: 93.8
click at [551, 162] on div at bounding box center [531, 137] width 195 height 105
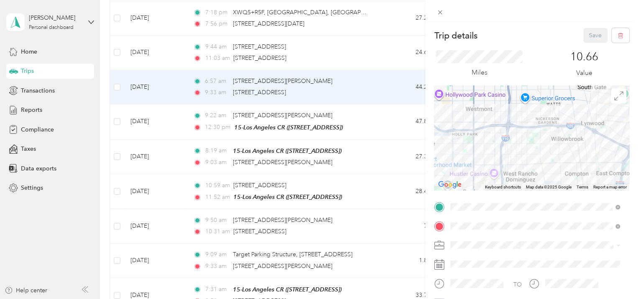
drag, startPoint x: 580, startPoint y: 128, endPoint x: 444, endPoint y: 156, distance: 139.2
click at [444, 156] on div at bounding box center [531, 137] width 195 height 105
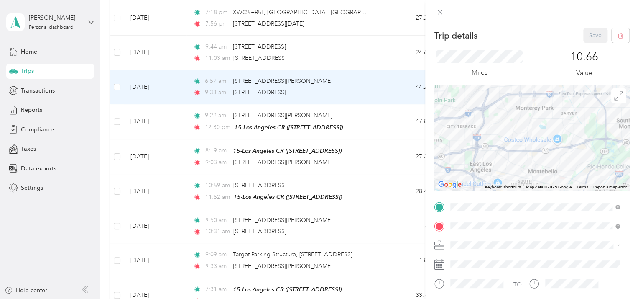
drag, startPoint x: 577, startPoint y: 117, endPoint x: 559, endPoint y: 187, distance: 72.2
click at [559, 187] on div "Keyboard shortcuts Map Data Map data ©2025 Google Map data ©2025 Google 2 km Cl…" at bounding box center [531, 137] width 195 height 105
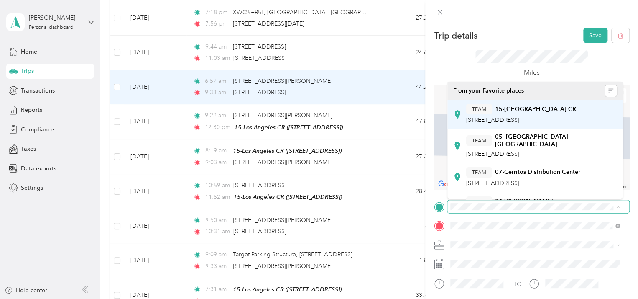
click at [520, 116] on span "[STREET_ADDRESS]" at bounding box center [492, 119] width 53 height 7
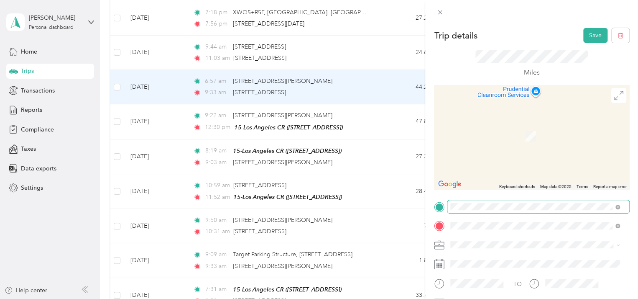
click at [522, 127] on span "[STREET_ADDRESS][US_STATE]" at bounding box center [508, 124] width 84 height 8
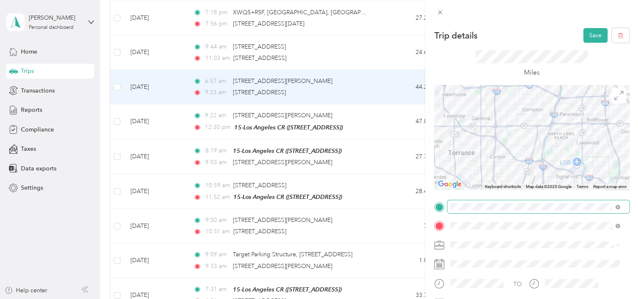
drag, startPoint x: 506, startPoint y: 164, endPoint x: 494, endPoint y: 102, distance: 62.1
click at [494, 102] on div at bounding box center [531, 137] width 195 height 105
click at [591, 35] on button "Save" at bounding box center [596, 35] width 24 height 15
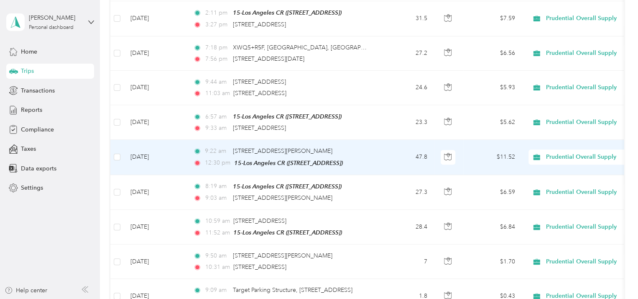
scroll to position [125, 0]
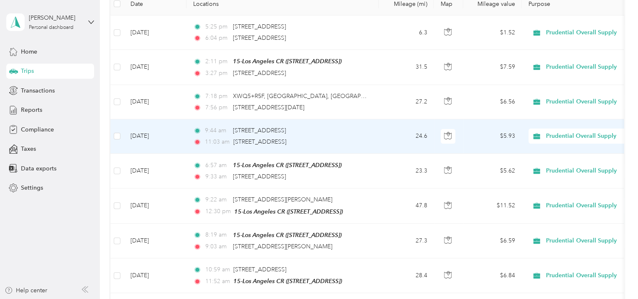
click at [376, 132] on td "9:44 am [STREET_ADDRESS] 11:03 am [STREET_ADDRESS]" at bounding box center [283, 136] width 192 height 34
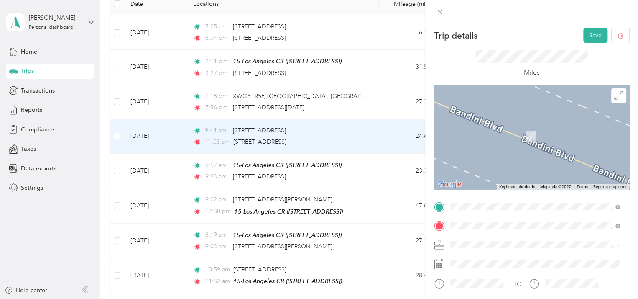
click at [519, 106] on span "[STREET_ADDRESS][US_STATE]" at bounding box center [508, 105] width 84 height 8
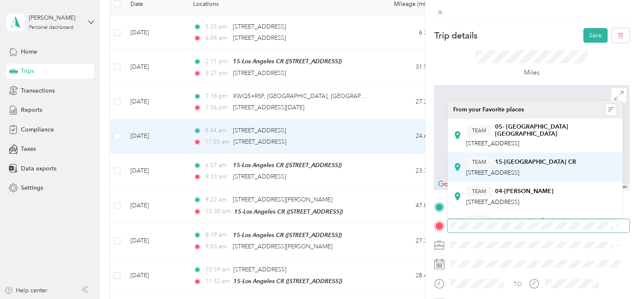
click at [520, 169] on span "[STREET_ADDRESS]" at bounding box center [492, 172] width 53 height 7
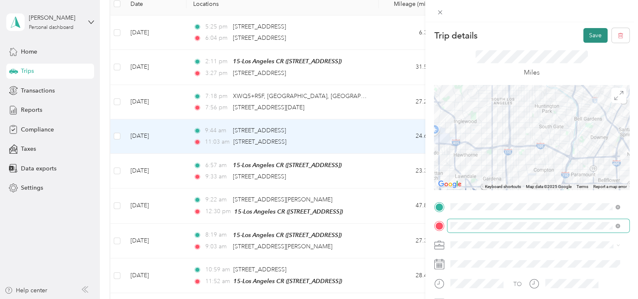
click at [588, 35] on button "Save" at bounding box center [596, 35] width 24 height 15
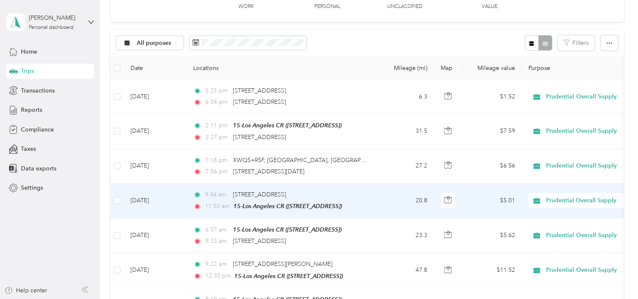
scroll to position [42, 0]
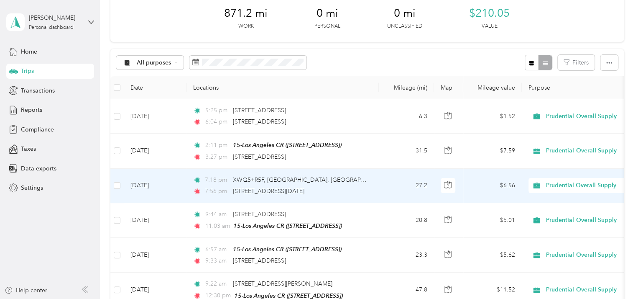
click at [179, 185] on td "[DATE]" at bounding box center [155, 186] width 63 height 34
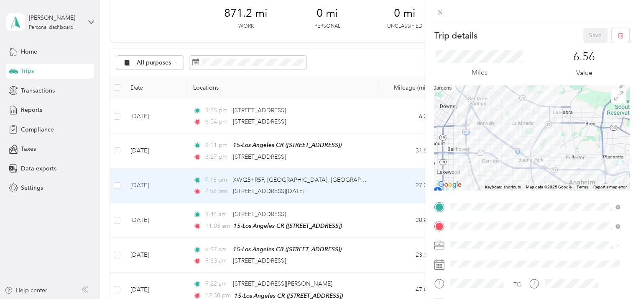
drag, startPoint x: 565, startPoint y: 164, endPoint x: 520, endPoint y: 112, distance: 68.7
click at [520, 113] on div at bounding box center [531, 137] width 195 height 105
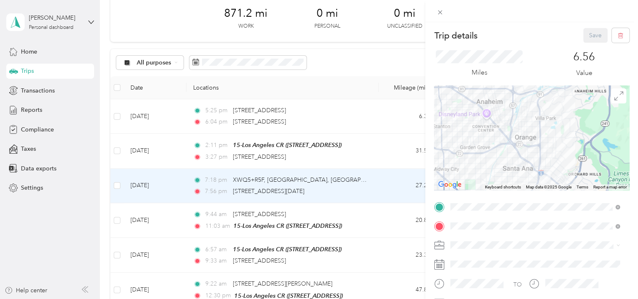
drag, startPoint x: 587, startPoint y: 170, endPoint x: 499, endPoint y: 105, distance: 109.2
click at [497, 97] on div at bounding box center [531, 137] width 195 height 105
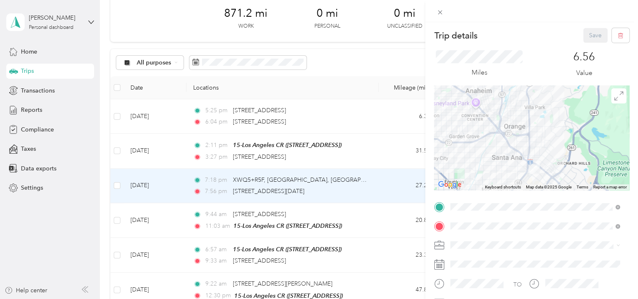
drag, startPoint x: 550, startPoint y: 163, endPoint x: 528, endPoint y: 135, distance: 35.7
click at [528, 135] on div at bounding box center [531, 137] width 195 height 105
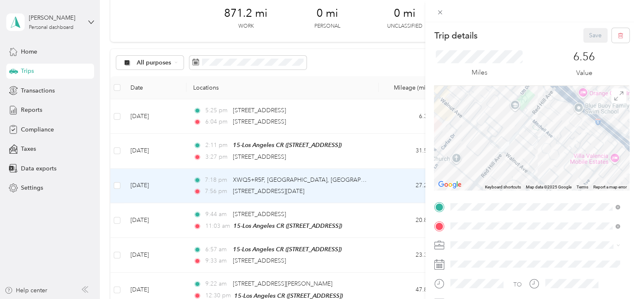
drag, startPoint x: 505, startPoint y: 118, endPoint x: 495, endPoint y: 159, distance: 43.0
click at [495, 159] on div at bounding box center [531, 137] width 195 height 105
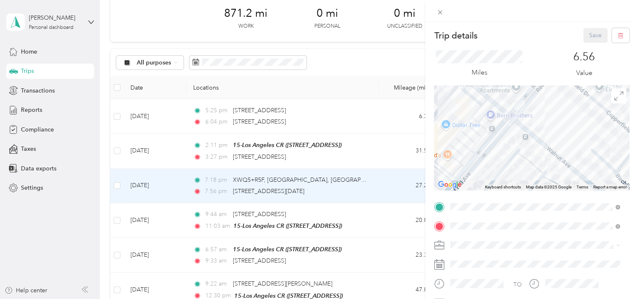
drag, startPoint x: 480, startPoint y: 173, endPoint x: 501, endPoint y: 131, distance: 46.6
click at [501, 131] on div at bounding box center [531, 137] width 195 height 105
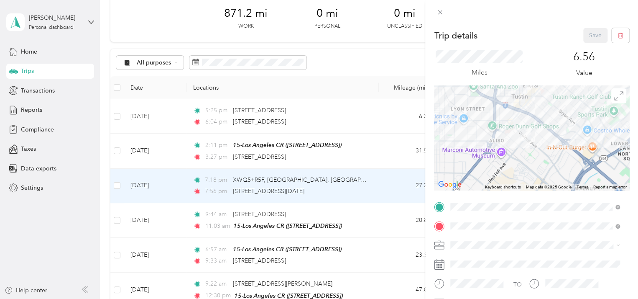
click at [117, 185] on div "Trip details Save This trip cannot be edited because it is either under review,…" at bounding box center [319, 149] width 638 height 299
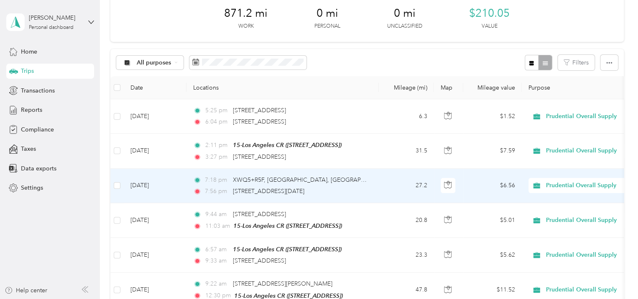
click at [120, 184] on td at bounding box center [116, 186] width 13 height 34
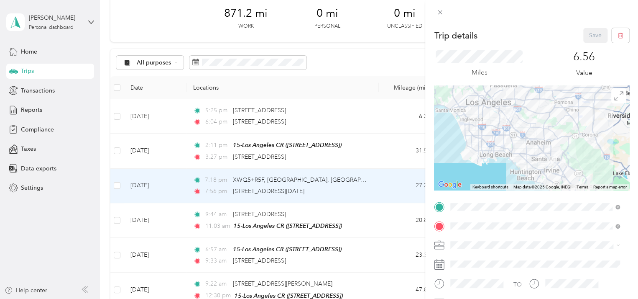
click at [119, 184] on div "Trip details Save This trip cannot be edited because it is either under review,…" at bounding box center [319, 149] width 638 height 299
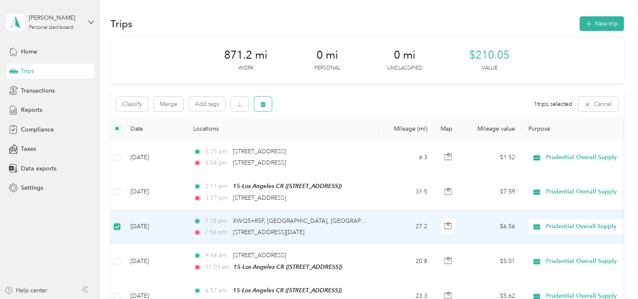
click at [266, 103] on icon "button" at bounding box center [263, 104] width 6 height 6
click at [320, 136] on button "Yes" at bounding box center [325, 138] width 16 height 13
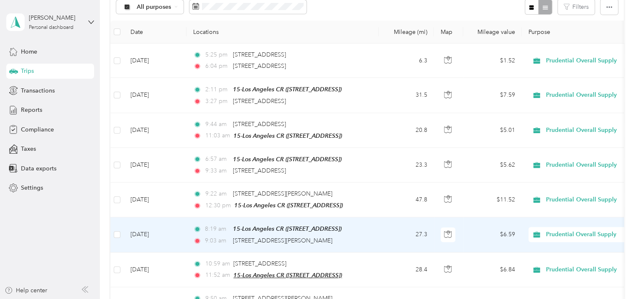
scroll to position [56, 0]
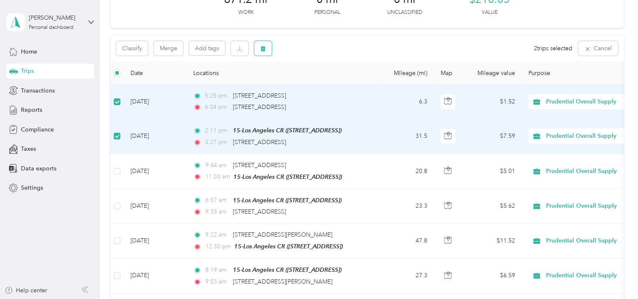
click at [266, 46] on button "button" at bounding box center [263, 48] width 18 height 15
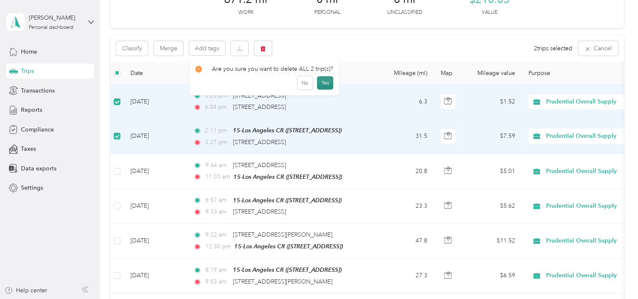
click at [327, 84] on button "Yes" at bounding box center [325, 82] width 16 height 13
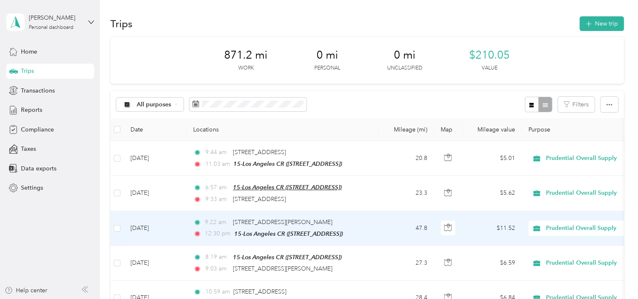
scroll to position [0, 0]
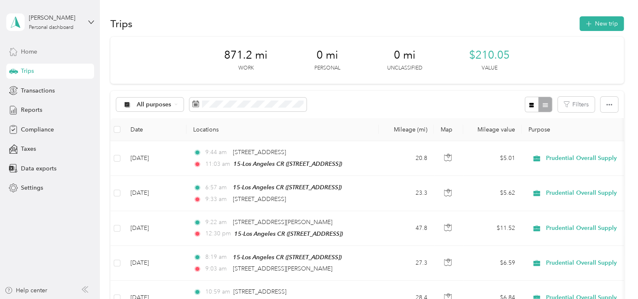
click at [38, 49] on div "Home" at bounding box center [50, 51] width 88 height 15
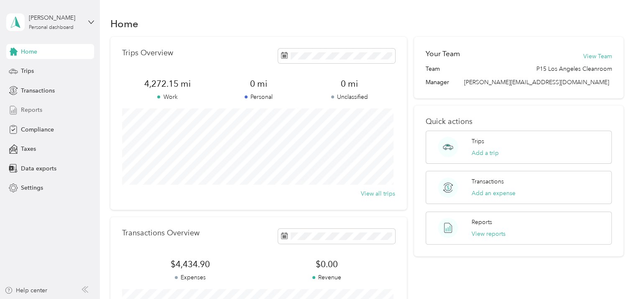
click at [33, 111] on span "Reports" at bounding box center [31, 109] width 21 height 9
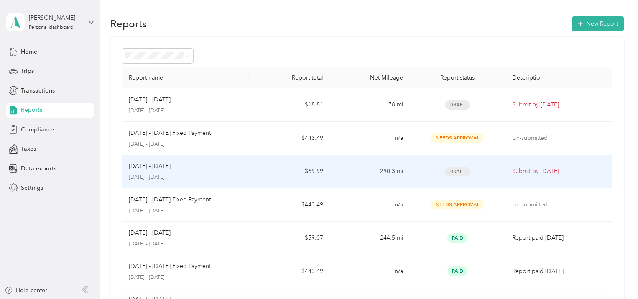
click at [240, 172] on div "[DATE] - [DATE] [DATE] - [DATE]" at bounding box center [186, 171] width 115 height 20
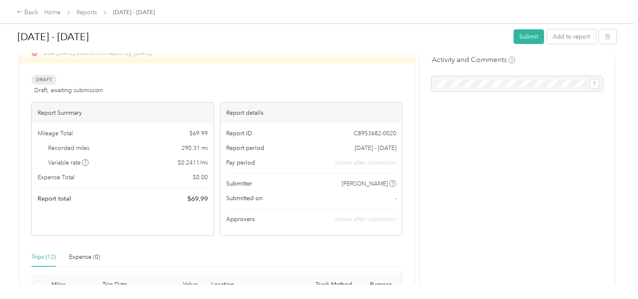
scroll to position [15, 0]
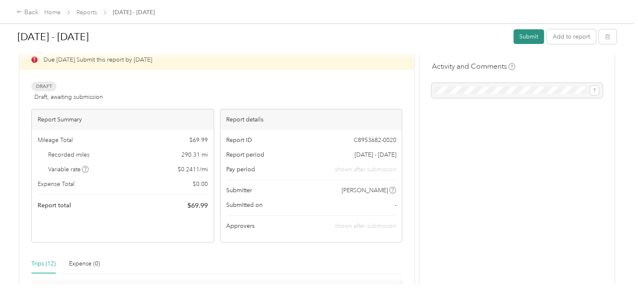
click at [524, 38] on button "Submit" at bounding box center [529, 36] width 31 height 15
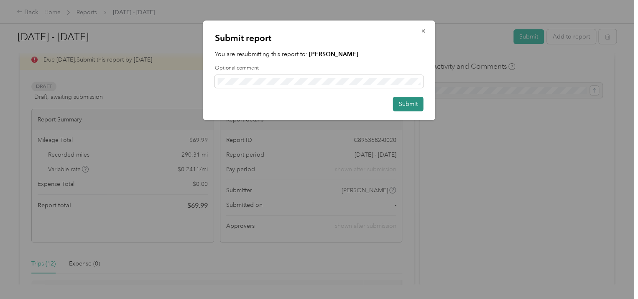
click at [410, 106] on button "Submit" at bounding box center [408, 104] width 31 height 15
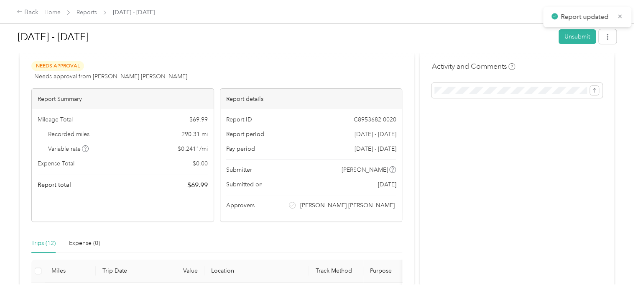
scroll to position [26, 0]
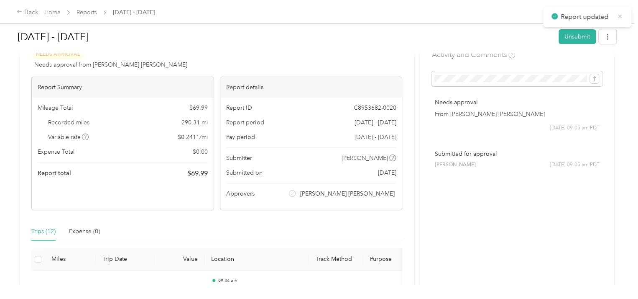
click at [619, 18] on icon at bounding box center [620, 17] width 6 height 8
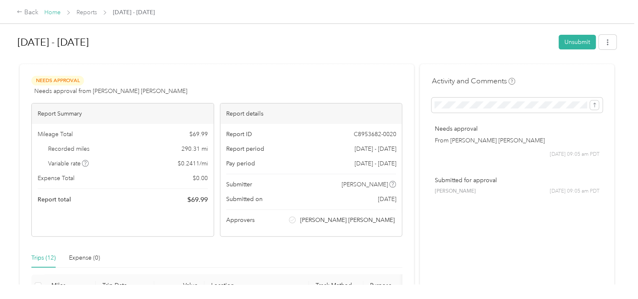
click at [50, 10] on link "Home" at bounding box center [52, 12] width 16 height 7
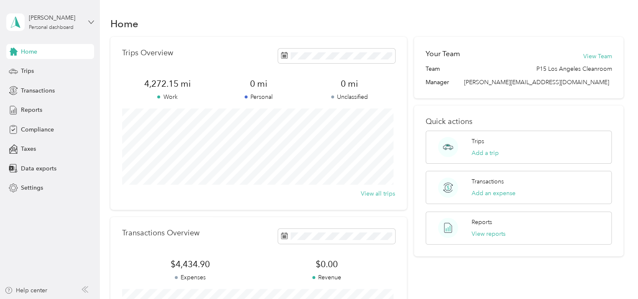
click at [92, 22] on icon at bounding box center [91, 22] width 6 height 6
click at [33, 69] on div "Log out" at bounding box center [29, 66] width 32 height 9
